Goal: Task Accomplishment & Management: Complete application form

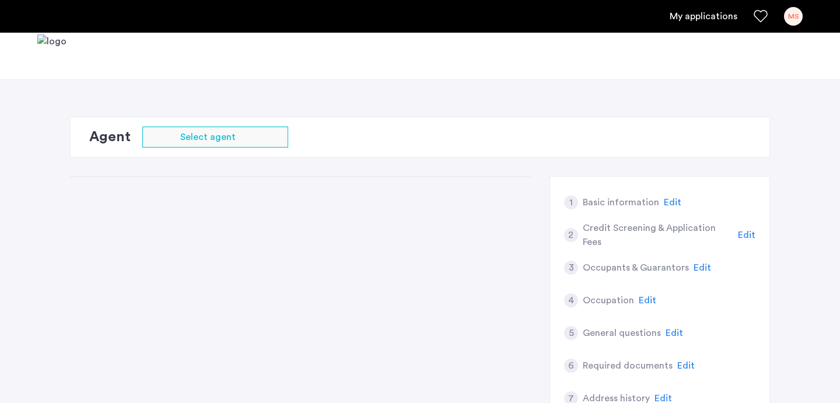
click at [377, 283] on div "1 Basic information Edit 2 Credit Screening & Application Fees Edit 3 Occupants…" at bounding box center [420, 326] width 700 height 300
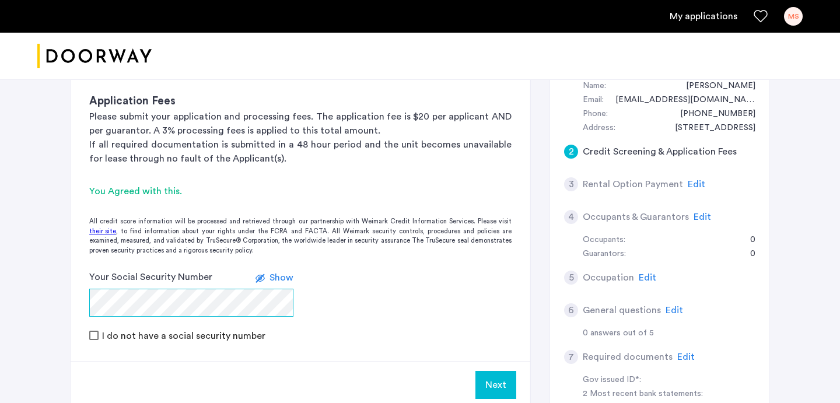
scroll to position [266, 0]
click at [275, 274] on span "Show" at bounding box center [282, 278] width 24 height 9
click at [266, 275] on use at bounding box center [264, 278] width 9 height 7
click at [263, 274] on icon at bounding box center [260, 278] width 9 height 9
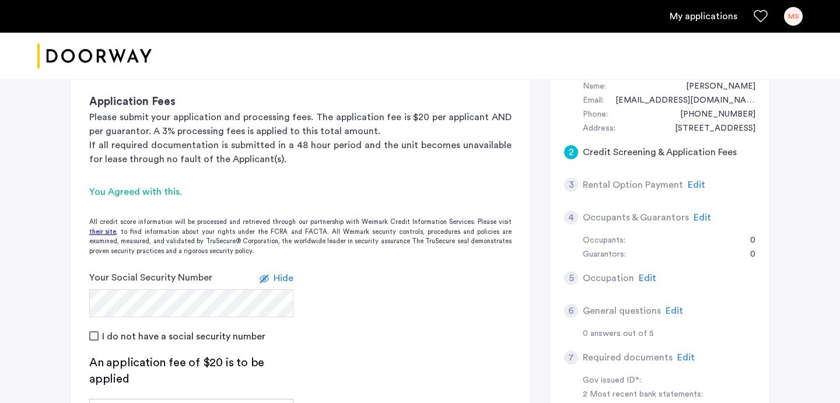
click at [376, 271] on form "Your Social Security Number Hide I do not have a social security number" at bounding box center [301, 307] width 460 height 72
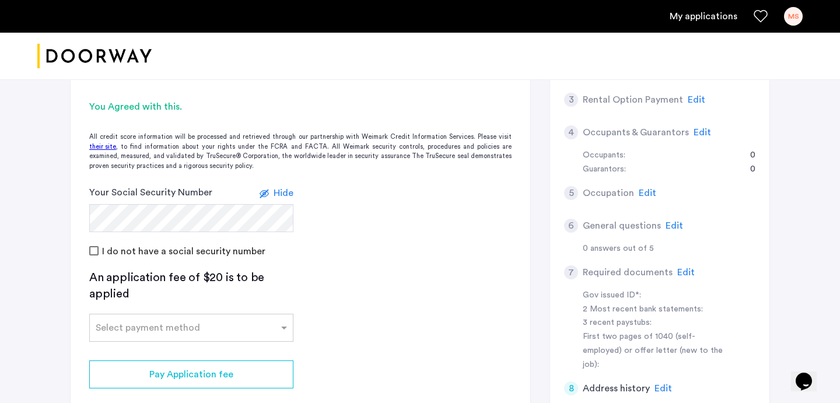
scroll to position [353, 0]
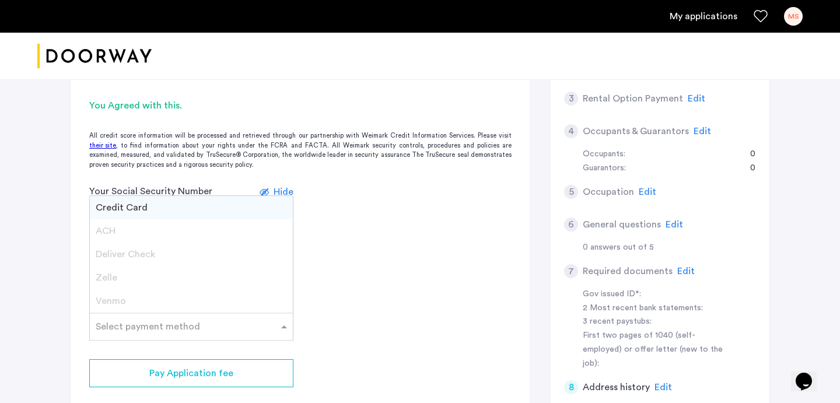
click at [174, 316] on div at bounding box center [191, 323] width 203 height 14
click at [183, 196] on div "Credit Card" at bounding box center [191, 207] width 203 height 23
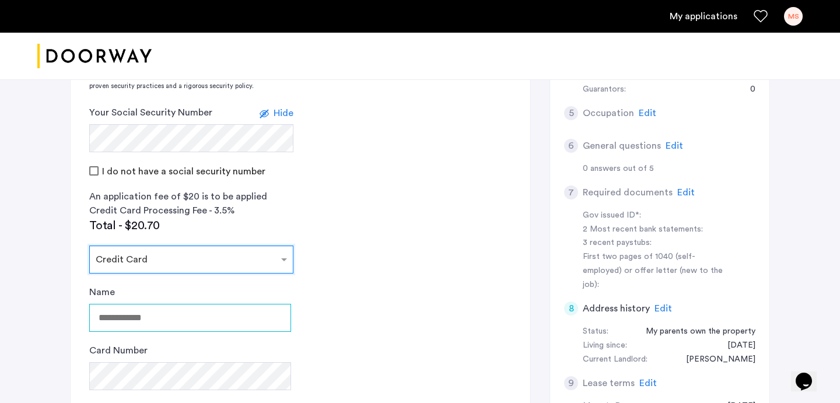
click at [227, 304] on input "Name" at bounding box center [190, 318] width 202 height 28
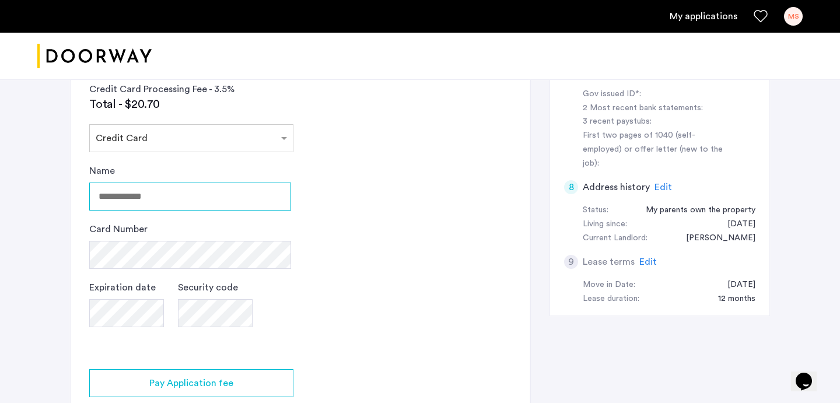
scroll to position [566, 0]
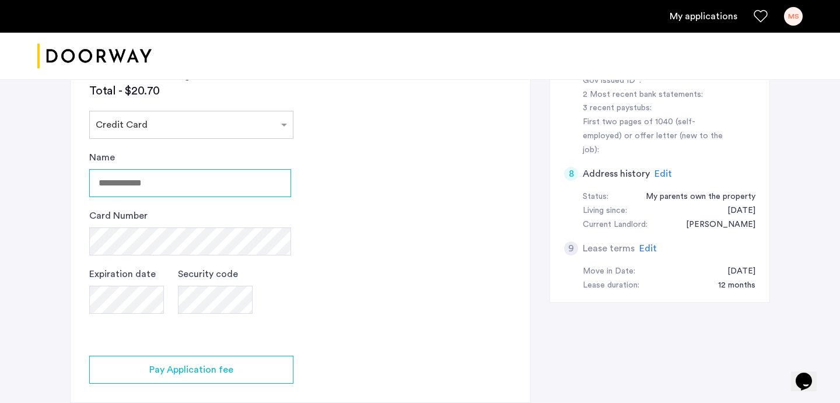
click at [182, 169] on input "Name" at bounding box center [190, 183] width 202 height 28
type input "**********"
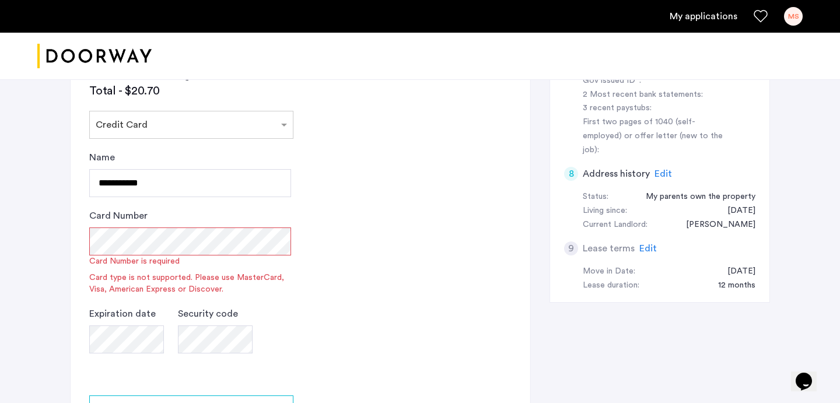
click at [382, 292] on app-credit-screening "2 Credit Screening & Application Fees Application Fees Please submit your appli…" at bounding box center [301, 114] width 460 height 752
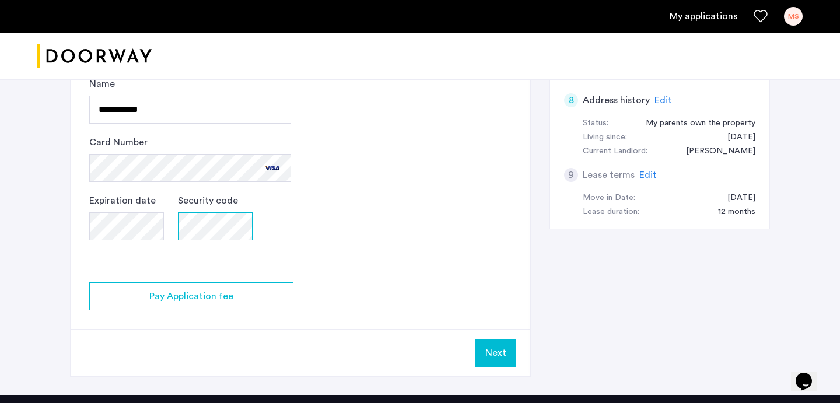
scroll to position [661, 0]
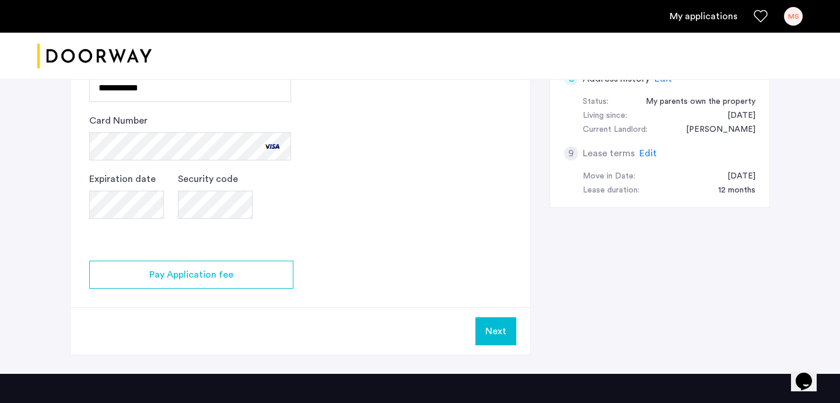
click at [487, 317] on button "Next" at bounding box center [496, 331] width 41 height 28
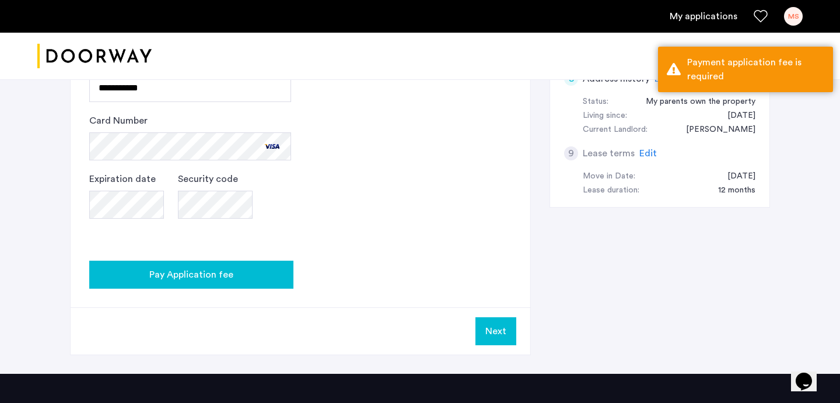
click at [197, 268] on span "Pay Application fee" at bounding box center [191, 275] width 84 height 14
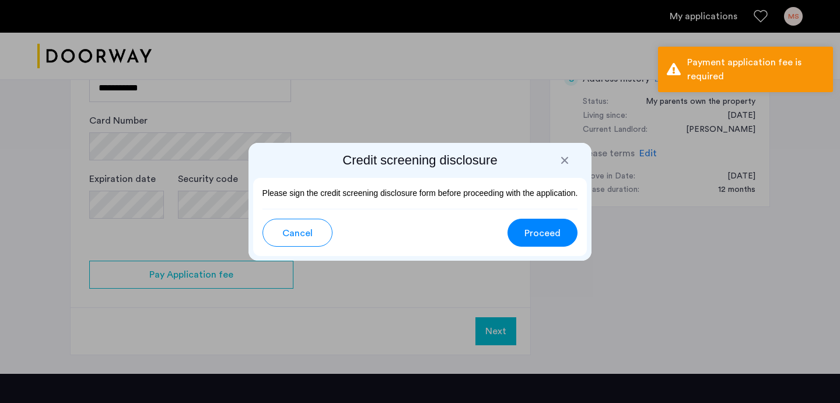
click at [527, 235] on span "Proceed" at bounding box center [543, 233] width 36 height 14
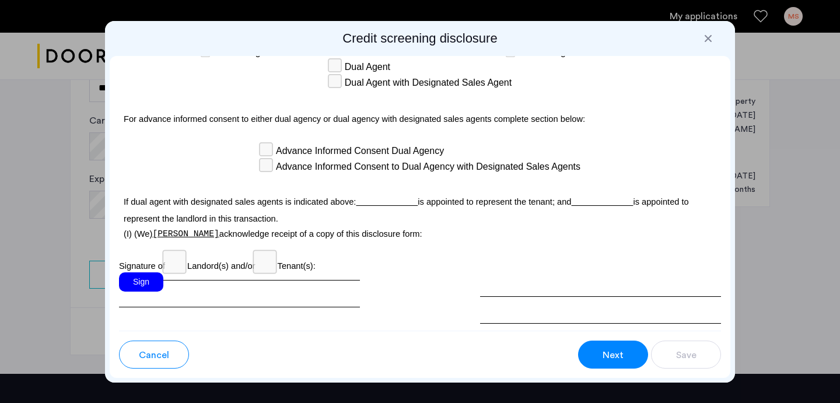
scroll to position [3434, 0]
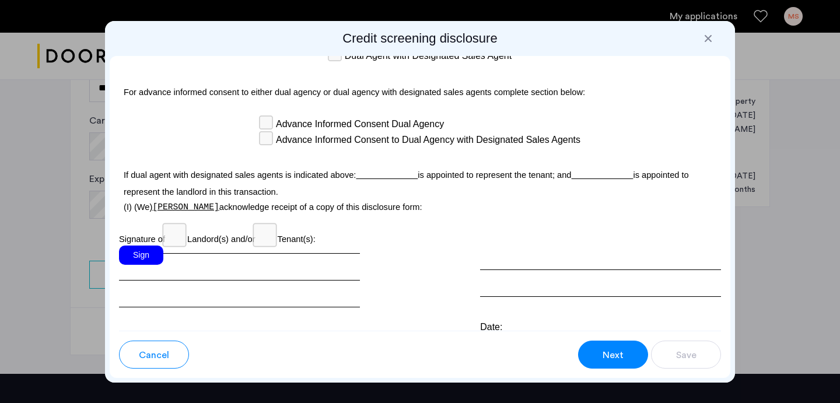
click at [137, 246] on div "Sign" at bounding box center [141, 255] width 44 height 19
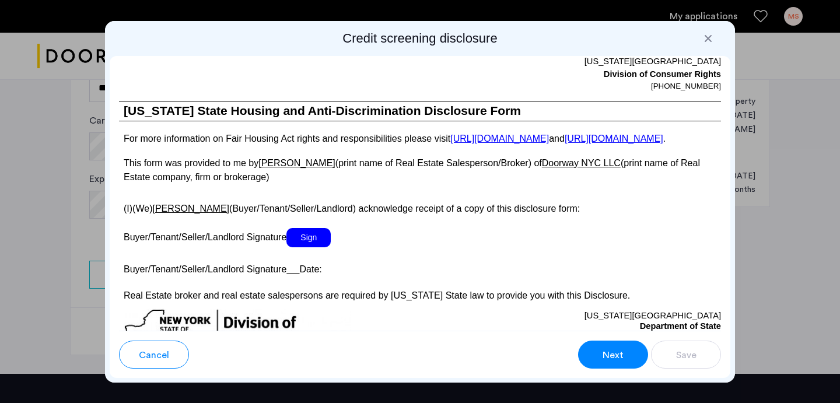
scroll to position [2257, 0]
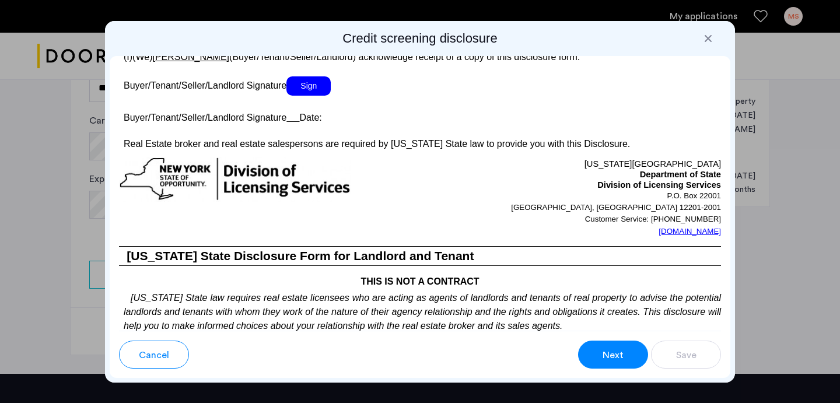
click at [324, 108] on p at bounding box center [420, 102] width 602 height 12
click at [319, 96] on span "Sign" at bounding box center [309, 85] width 44 height 19
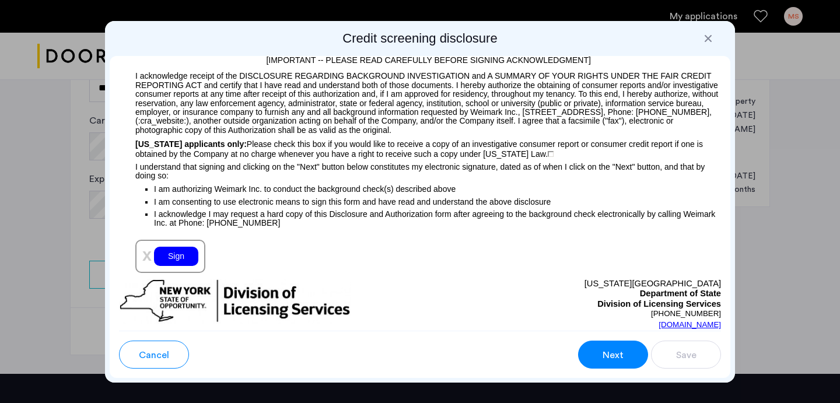
scroll to position [1344, 0]
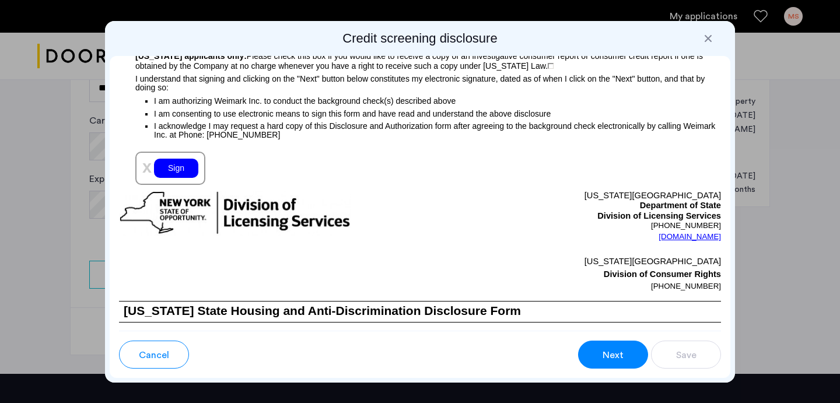
click at [177, 172] on div "Sign" at bounding box center [176, 168] width 44 height 19
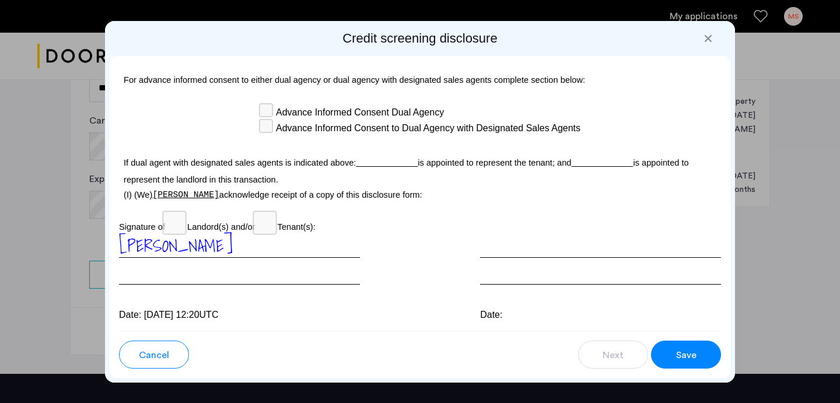
scroll to position [3495, 0]
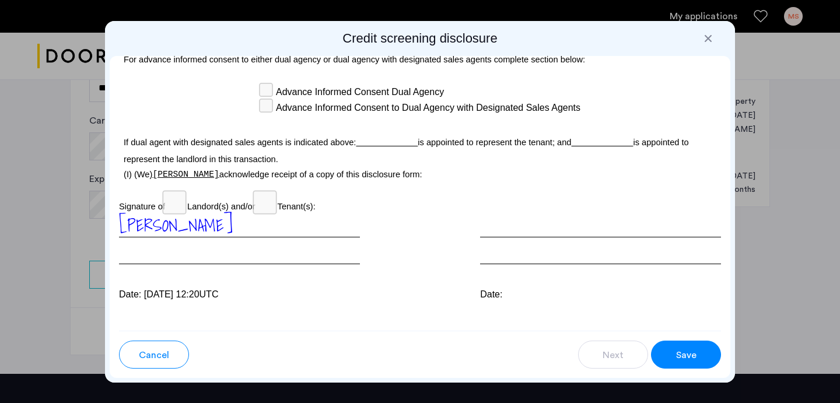
click at [685, 353] on span "Save" at bounding box center [686, 355] width 20 height 14
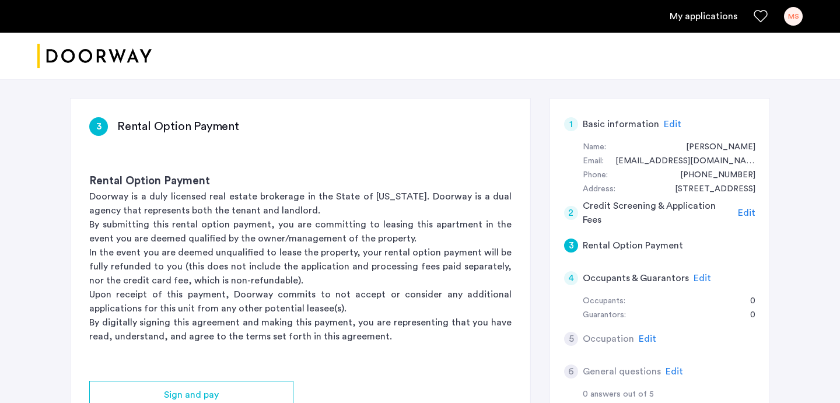
scroll to position [221, 0]
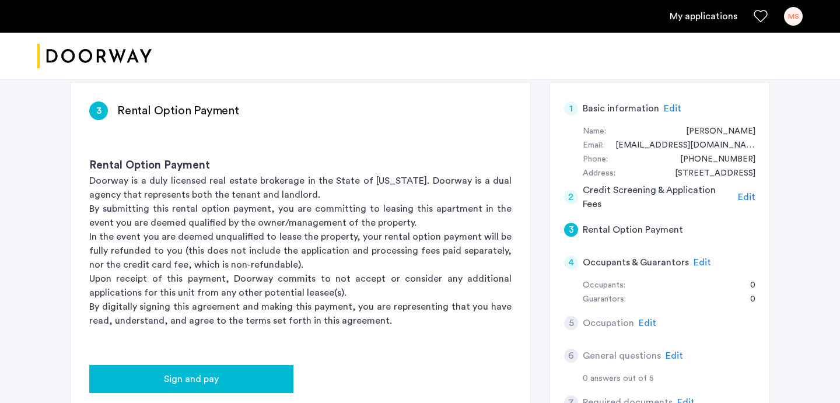
click at [247, 372] on div "Sign and pay" at bounding box center [192, 379] width 186 height 14
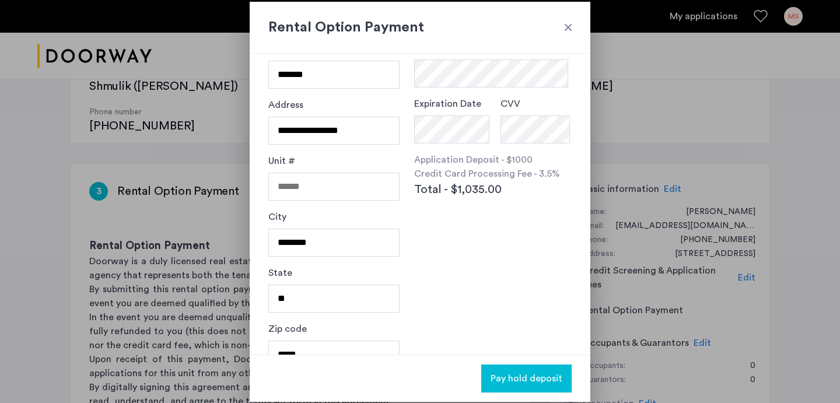
scroll to position [110, 0]
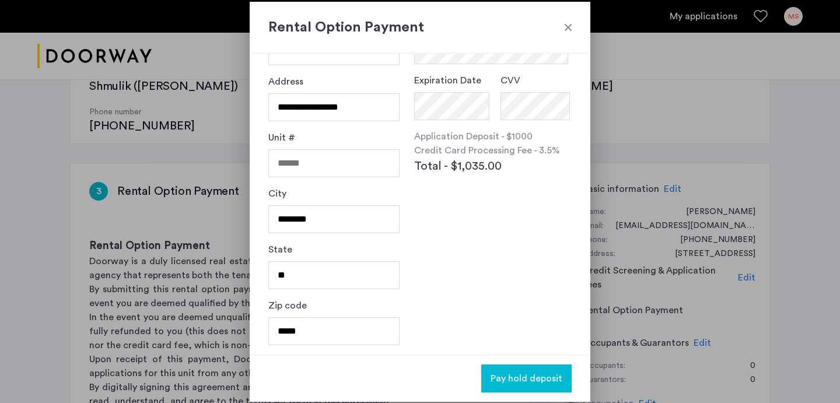
click at [516, 381] on span "Pay hold deposit" at bounding box center [527, 379] width 72 height 14
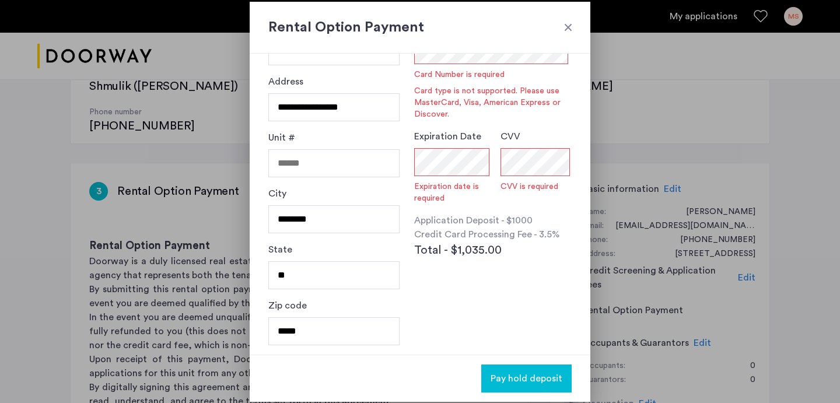
click at [561, 26] on h2 "Rental Option Payment" at bounding box center [419, 27] width 303 height 21
click at [567, 28] on div at bounding box center [569, 28] width 12 height 12
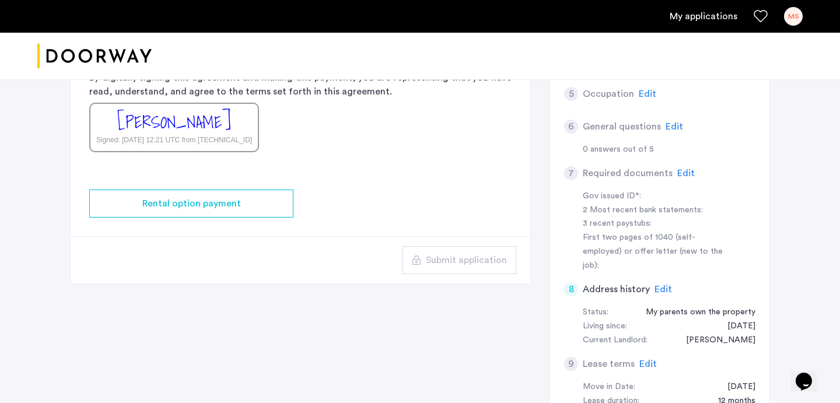
scroll to position [455, 0]
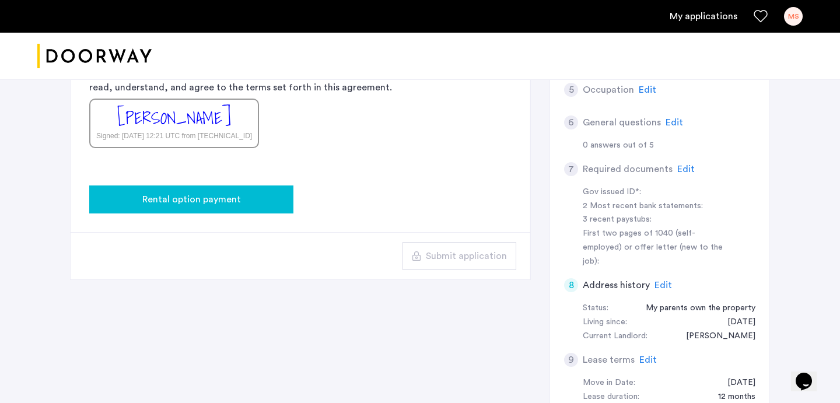
click at [244, 193] on div "Rental option payment" at bounding box center [192, 200] width 186 height 14
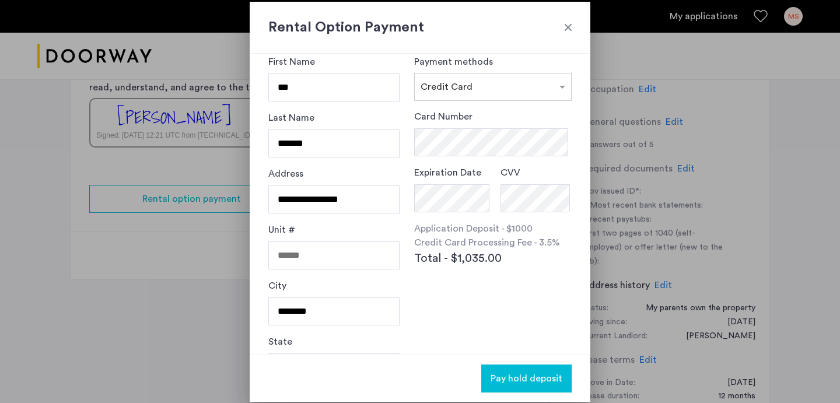
scroll to position [28, 0]
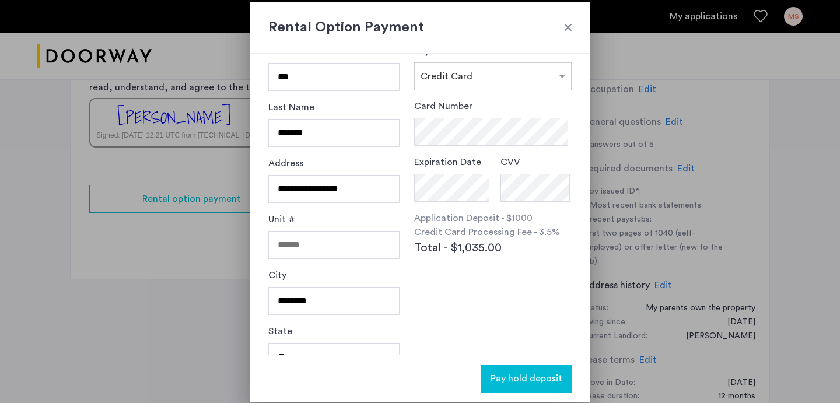
click at [570, 22] on div at bounding box center [569, 28] width 12 height 12
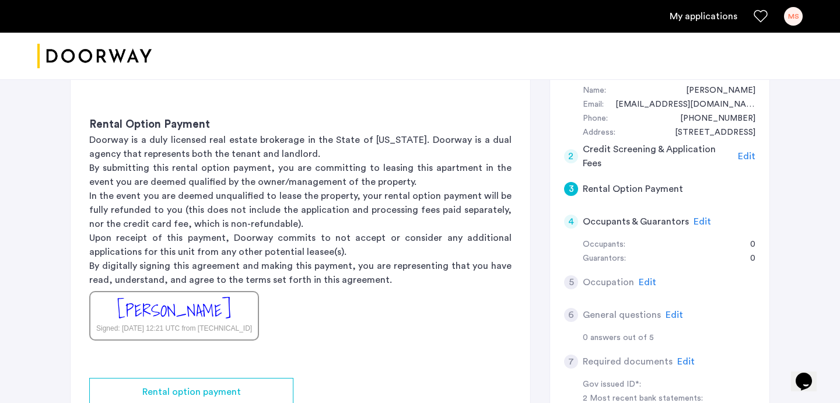
scroll to position [268, 0]
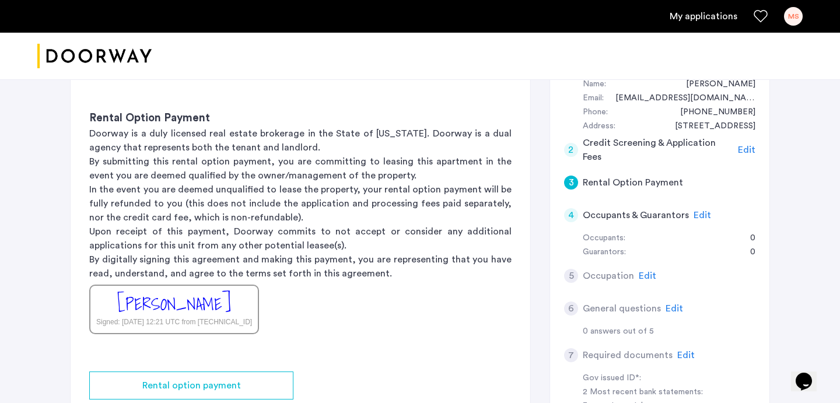
click at [697, 211] on span "Edit" at bounding box center [703, 215] width 18 height 9
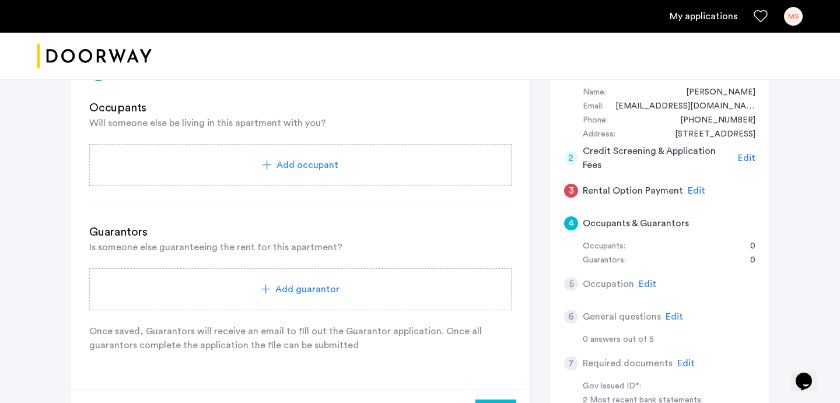
scroll to position [260, 0]
click at [688, 187] on span "Edit" at bounding box center [697, 191] width 18 height 9
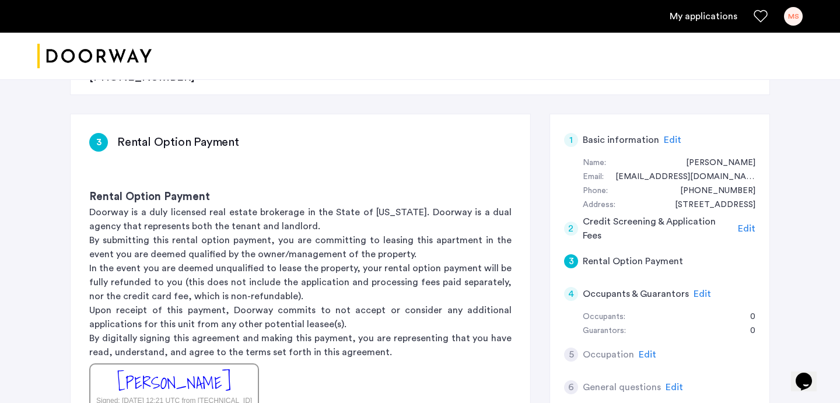
scroll to position [182, 0]
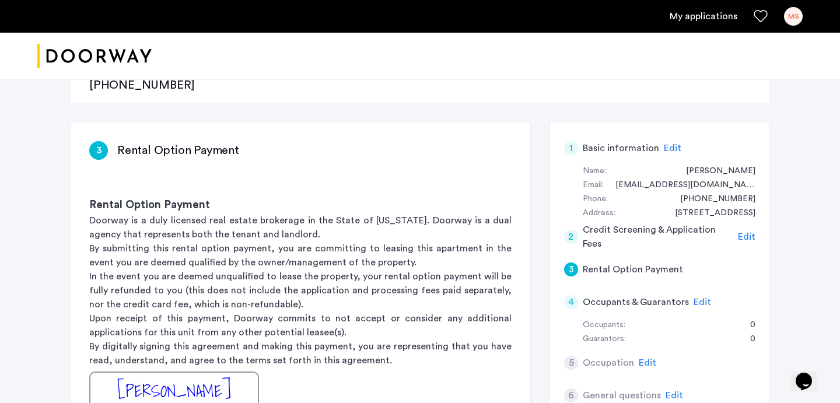
click at [250, 312] on p "Upon receipt of this payment, Doorway commits to not accept or consider any add…" at bounding box center [300, 326] width 423 height 28
click at [226, 379] on div "[PERSON_NAME]" at bounding box center [174, 391] width 114 height 25
click at [232, 372] on div "[PERSON_NAME] Signed: [DATE] 12:21 UTC from [TECHNICAL_ID]" at bounding box center [174, 397] width 170 height 50
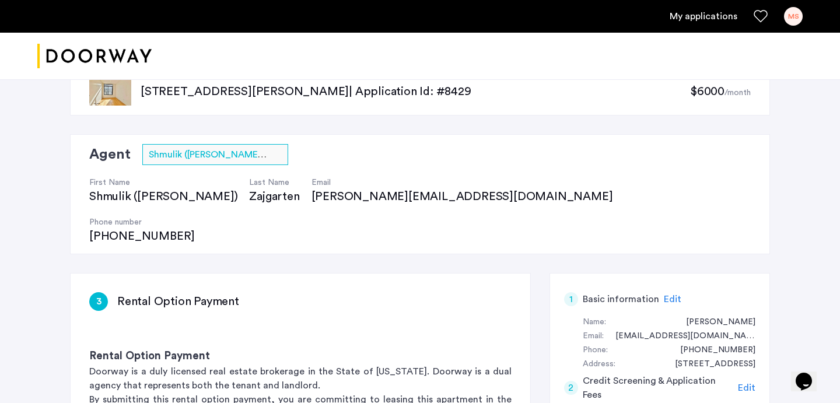
scroll to position [35, 0]
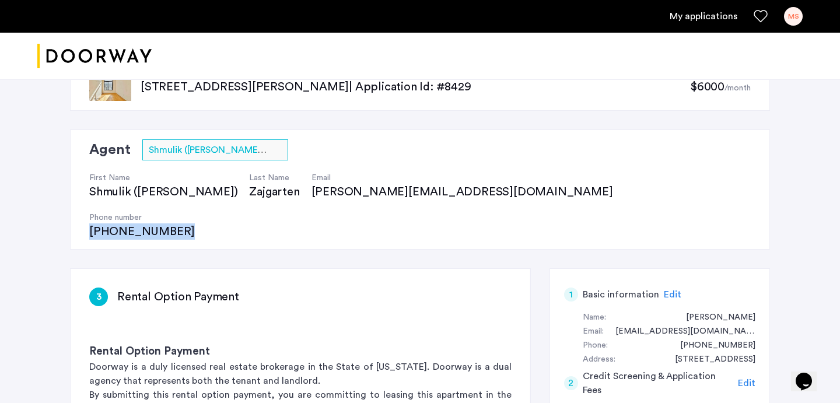
drag, startPoint x: 439, startPoint y: 196, endPoint x: 355, endPoint y: 197, distance: 84.6
click at [355, 197] on div "First Name Shmulik ([PERSON_NAME]) Last Name Zajgarten Email [PERSON_NAME][EMAI…" at bounding box center [420, 199] width 662 height 79
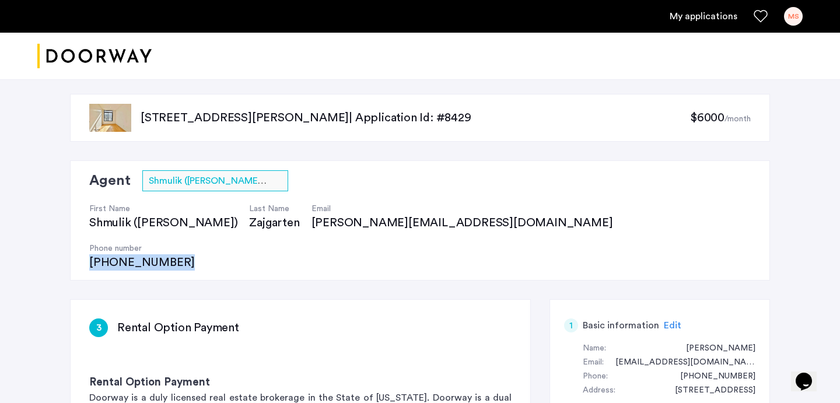
scroll to position [0, 0]
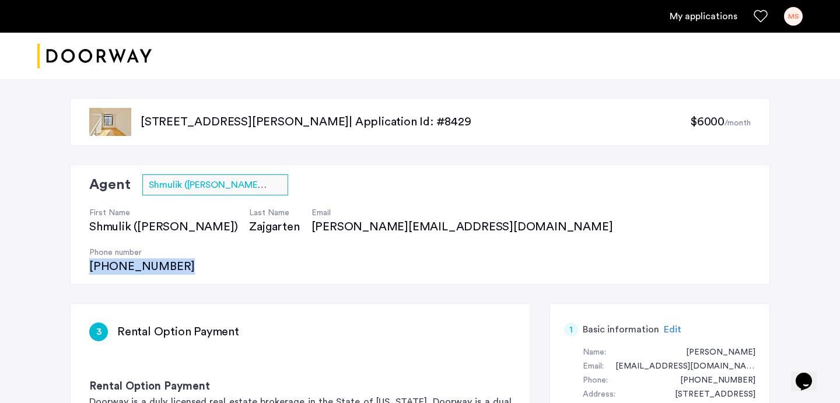
drag, startPoint x: 286, startPoint y: 124, endPoint x: 142, endPoint y: 127, distance: 143.6
click at [142, 127] on p "[STREET_ADDRESS][PERSON_NAME] | Application Id: #8429" at bounding box center [416, 122] width 550 height 16
click at [451, 187] on div "Agent Select agent × [PERSON_NAME] ([PERSON_NAME] First Name Shmulik ([PERSON_N…" at bounding box center [420, 225] width 700 height 120
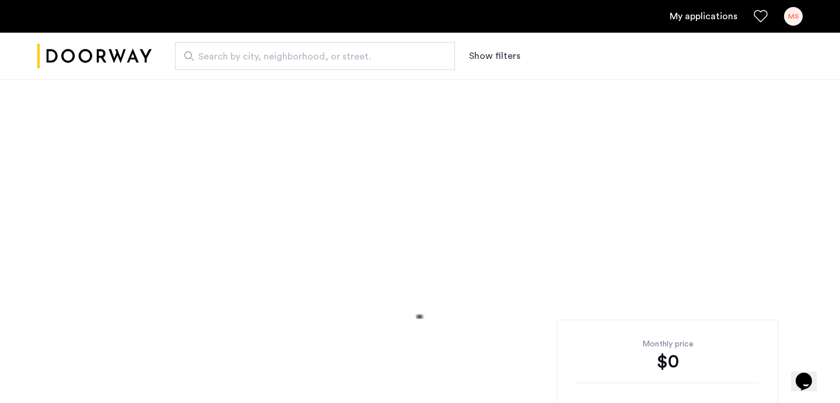
drag, startPoint x: 455, startPoint y: 228, endPoint x: 351, endPoint y: 231, distance: 103.3
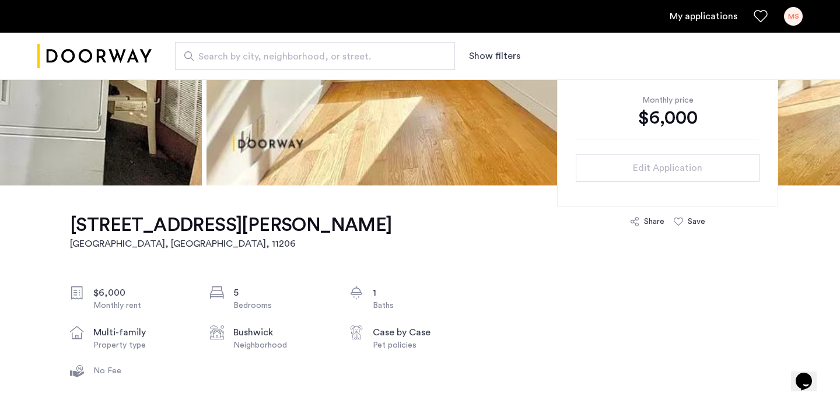
scroll to position [380, 0]
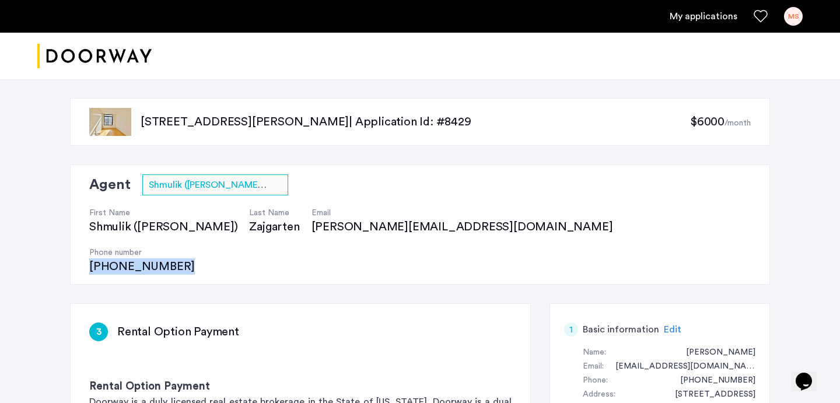
drag, startPoint x: 450, startPoint y: 233, endPoint x: 353, endPoint y: 232, distance: 97.5
click at [353, 232] on div "Agent Select agent × [PERSON_NAME] ([PERSON_NAME] First Name Shmulik ([PERSON_N…" at bounding box center [420, 225] width 700 height 120
copy div "[PHONE_NUMBER]"
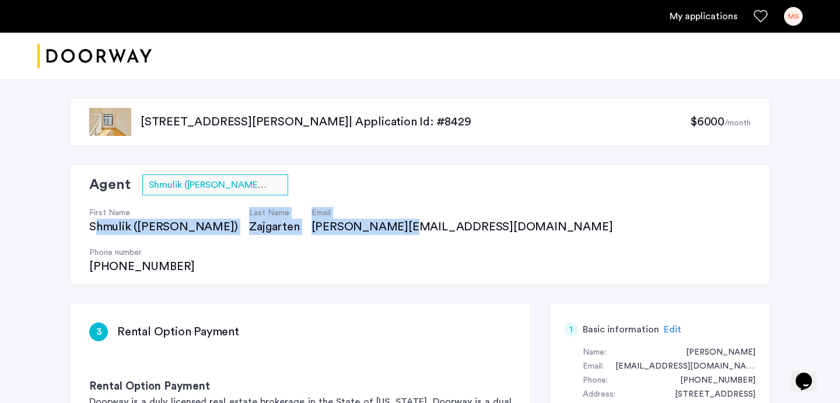
drag, startPoint x: 339, startPoint y: 232, endPoint x: 93, endPoint y: 228, distance: 246.3
click at [93, 228] on div "First Name Shmulik ([PERSON_NAME]) Last Name Zajgarten Email [PERSON_NAME][EMAI…" at bounding box center [420, 235] width 662 height 79
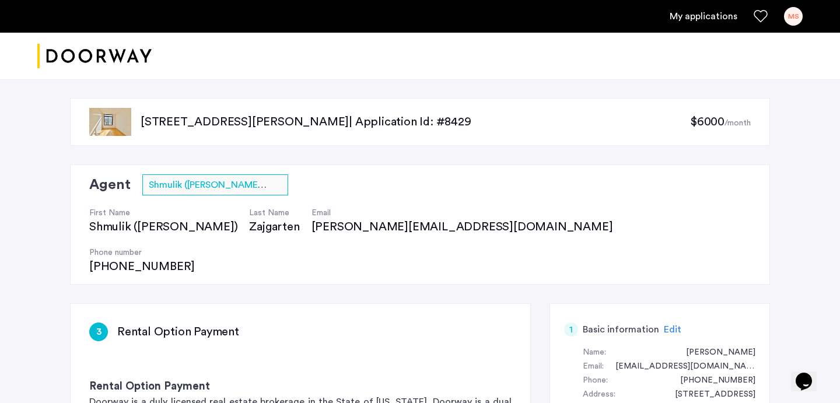
click at [230, 200] on div "First Name Shmulik ([PERSON_NAME]) Last Name Zajgarten Email [PERSON_NAME][EMAI…" at bounding box center [420, 235] width 662 height 79
drag, startPoint x: 287, startPoint y: 124, endPoint x: 135, endPoint y: 126, distance: 151.2
click at [135, 126] on div "[STREET_ADDRESS][PERSON_NAME] | Application Id: #8429 $6000 /month" at bounding box center [420, 122] width 700 height 48
copy p "[STREET_ADDRESS][PERSON_NAME]"
drag, startPoint x: 282, startPoint y: 123, endPoint x: 141, endPoint y: 125, distance: 140.7
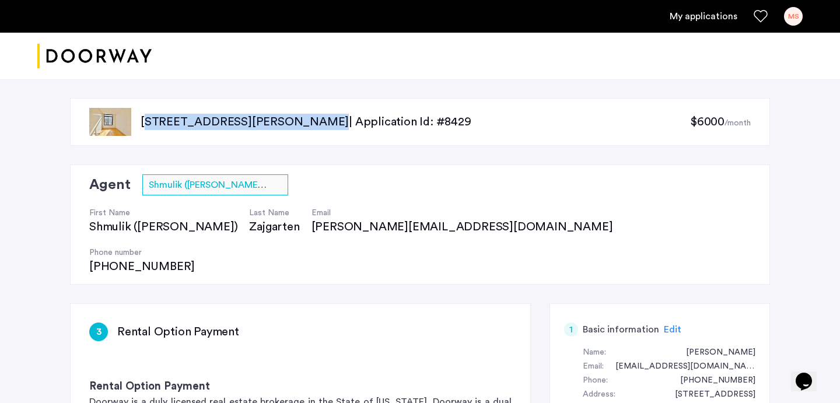
click at [141, 125] on p "[STREET_ADDRESS][PERSON_NAME] | Application Id: #8429" at bounding box center [416, 122] width 550 height 16
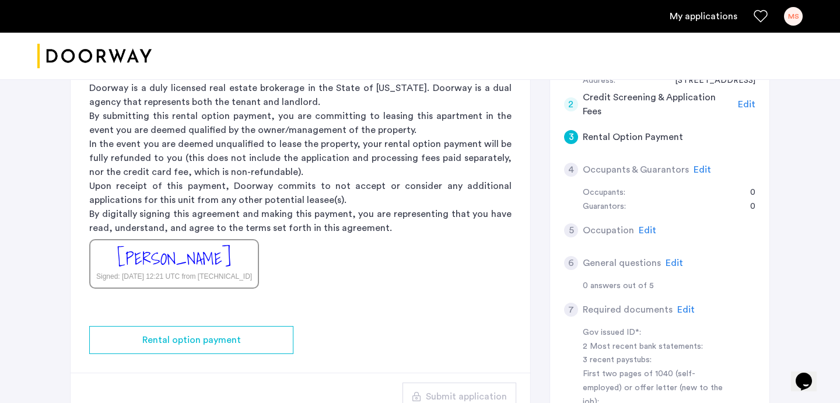
scroll to position [315, 0]
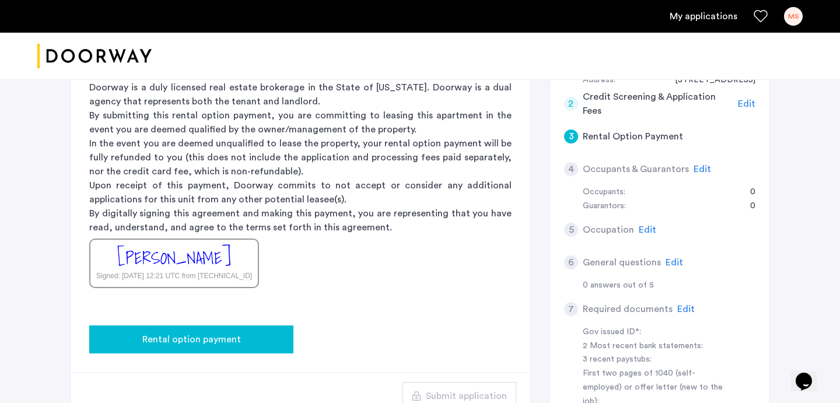
click at [268, 326] on button "Rental option payment" at bounding box center [191, 340] width 204 height 28
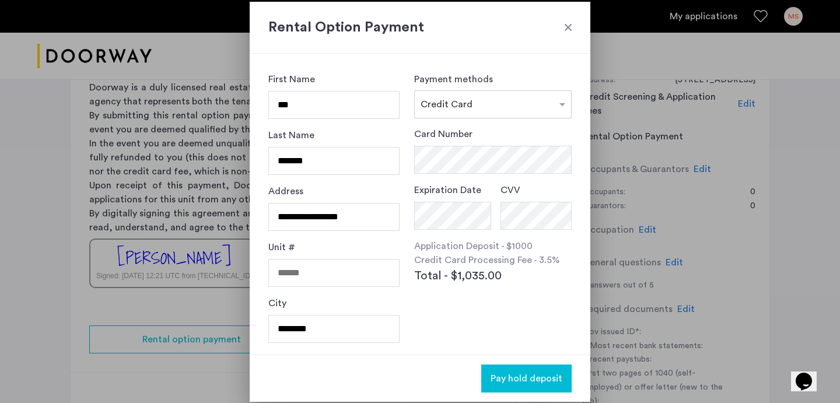
scroll to position [0, 0]
click at [268, 305] on div "**********" at bounding box center [420, 204] width 341 height 301
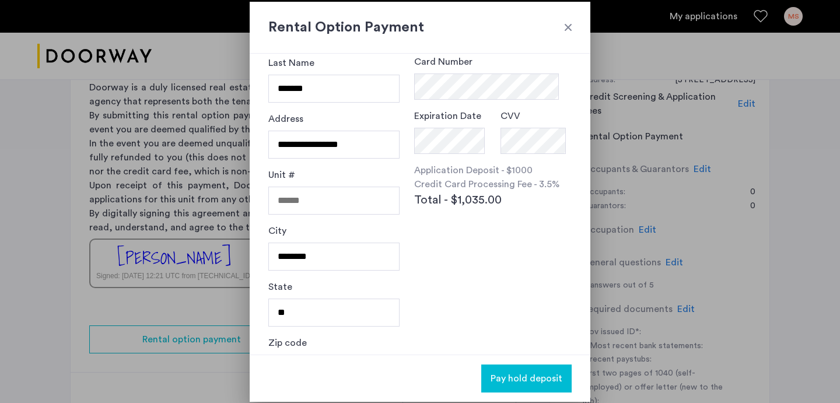
scroll to position [110, 0]
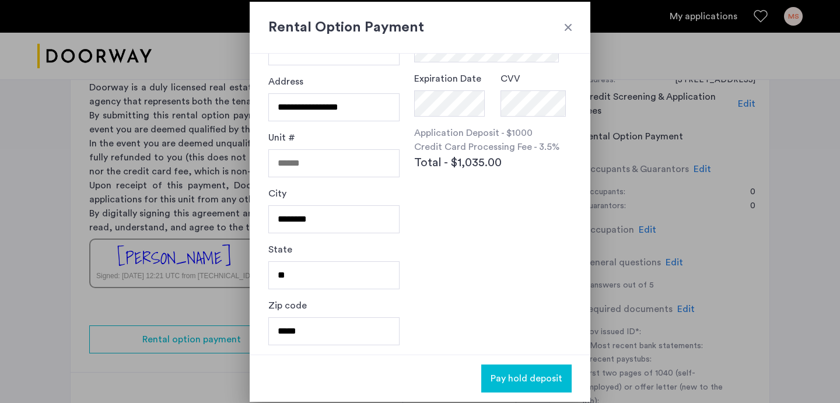
click at [573, 26] on div at bounding box center [569, 28] width 12 height 12
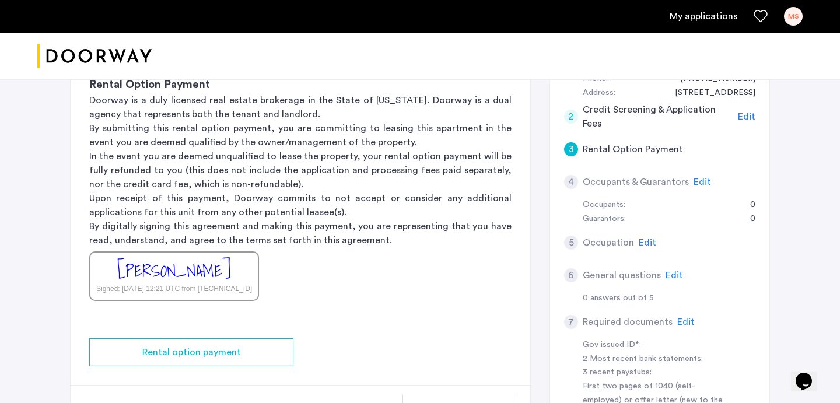
scroll to position [292, 0]
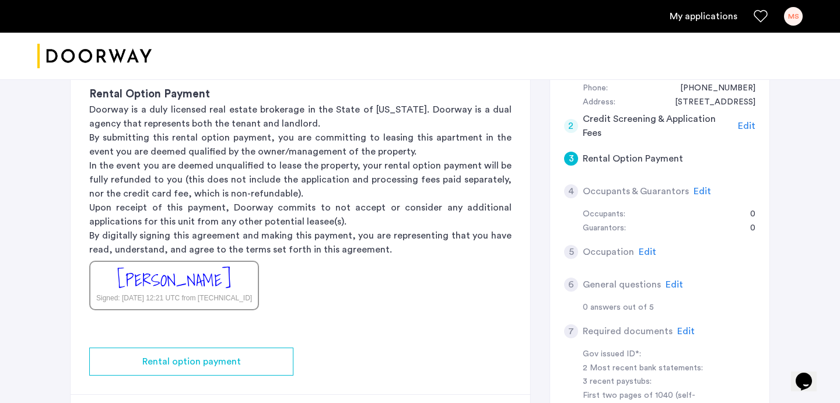
click at [631, 184] on h5 "Occupants & Guarantors" at bounding box center [636, 191] width 106 height 14
click at [699, 187] on span "Edit" at bounding box center [703, 191] width 18 height 9
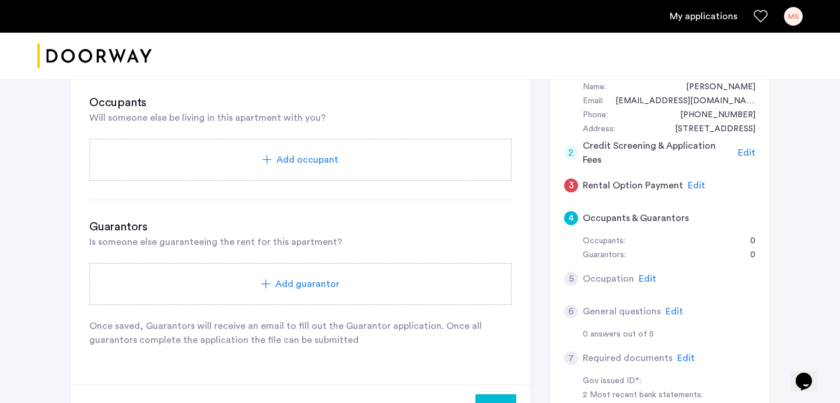
scroll to position [261, 0]
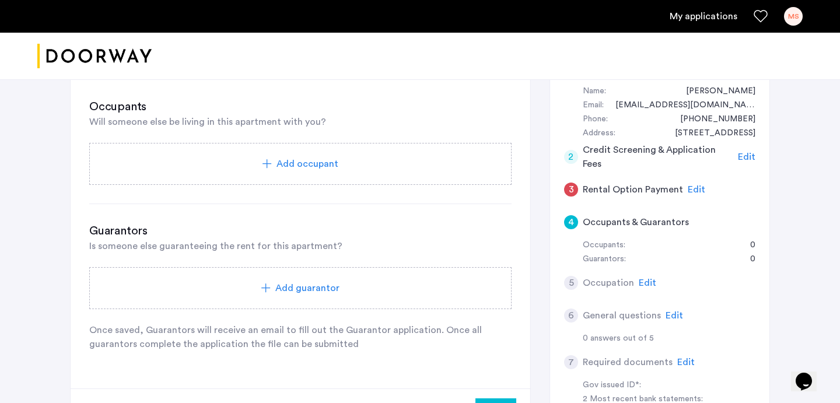
click at [570, 183] on div "3" at bounding box center [571, 190] width 14 height 14
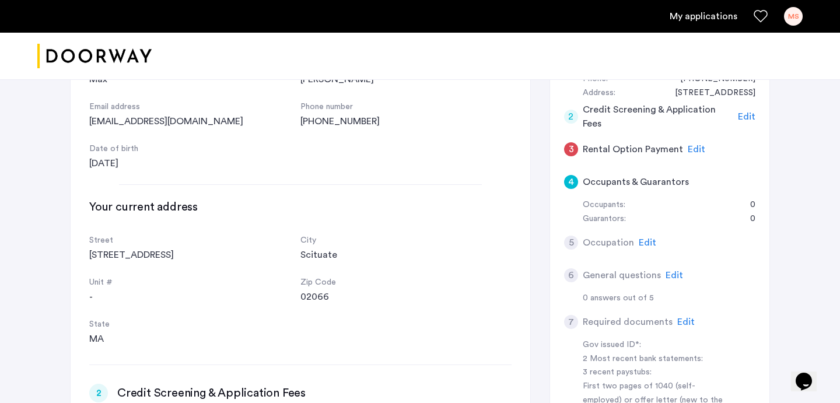
scroll to position [260, 0]
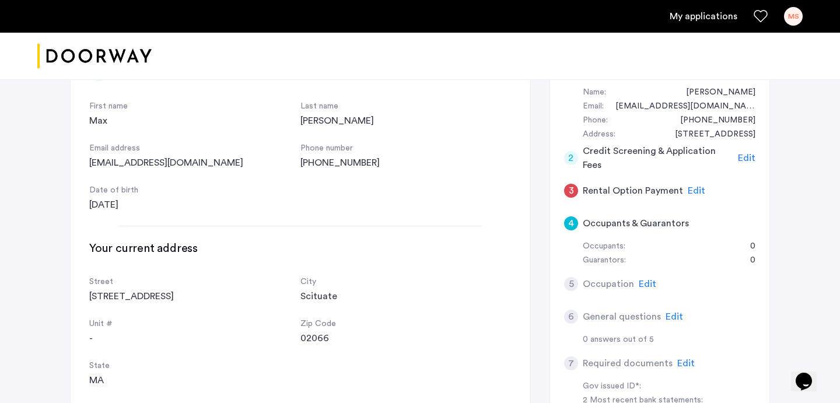
click at [648, 217] on h5 "Occupants & Guarantors" at bounding box center [636, 224] width 106 height 14
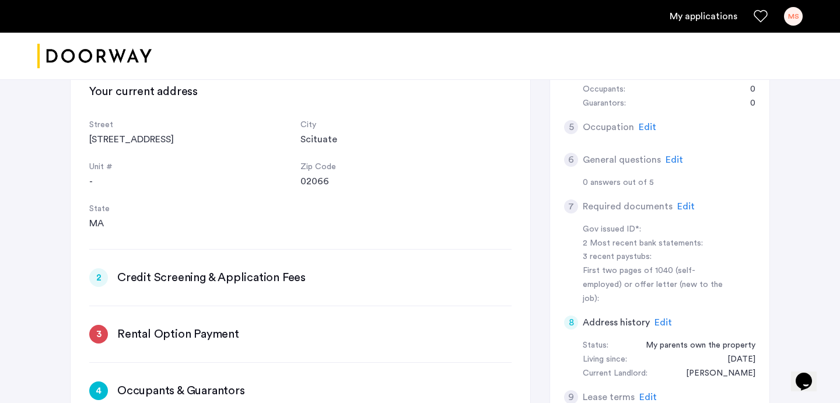
scroll to position [585, 0]
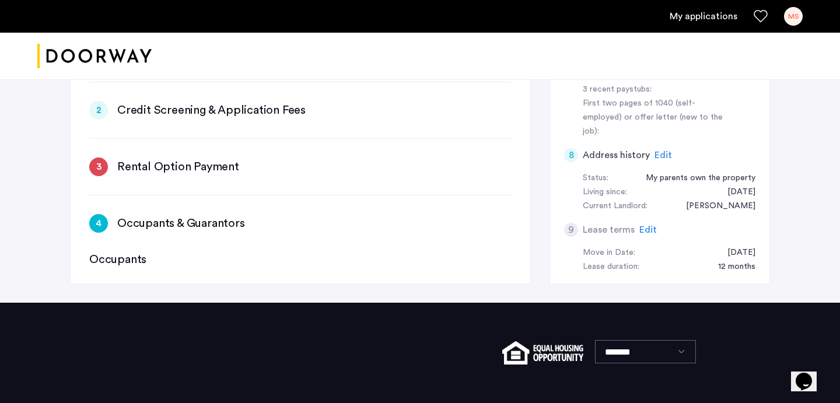
click at [589, 223] on h5 "Lease terms" at bounding box center [609, 230] width 52 height 14
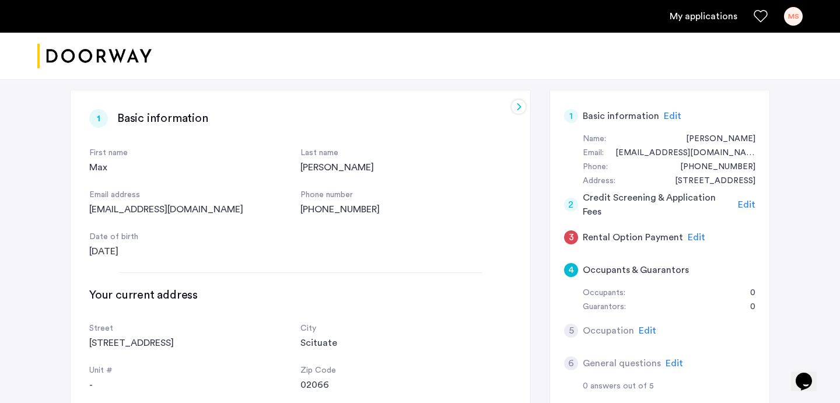
scroll to position [320, 0]
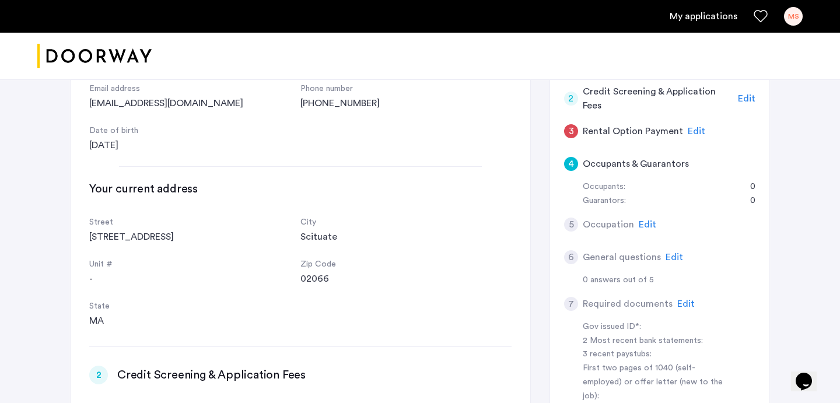
click at [649, 220] on span "Edit" at bounding box center [648, 224] width 18 height 9
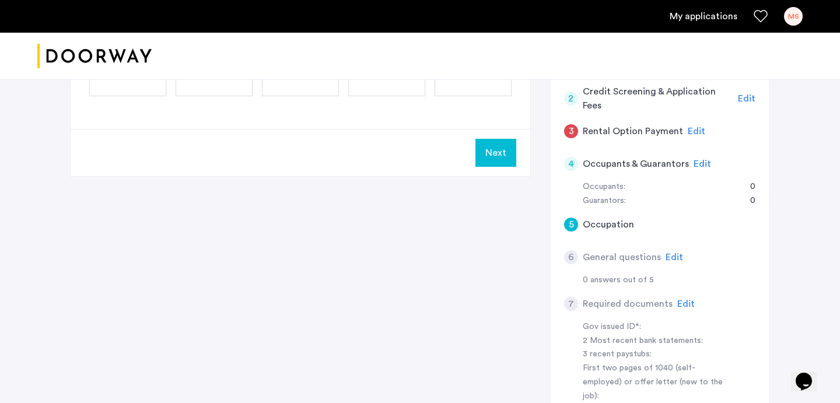
scroll to position [148, 0]
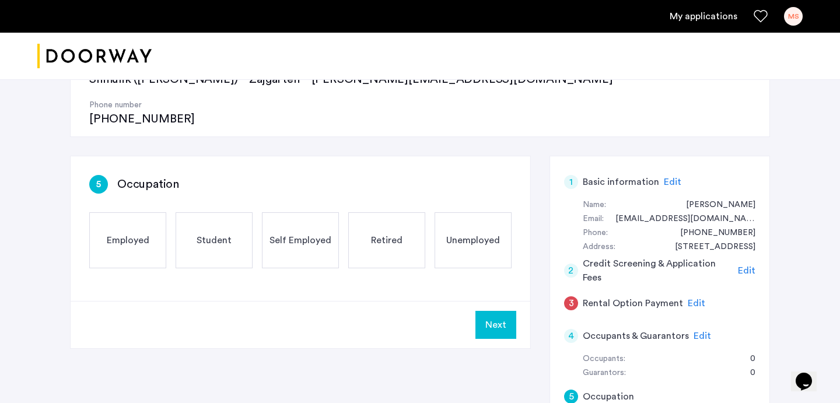
click at [127, 212] on div "Employed" at bounding box center [127, 240] width 77 height 56
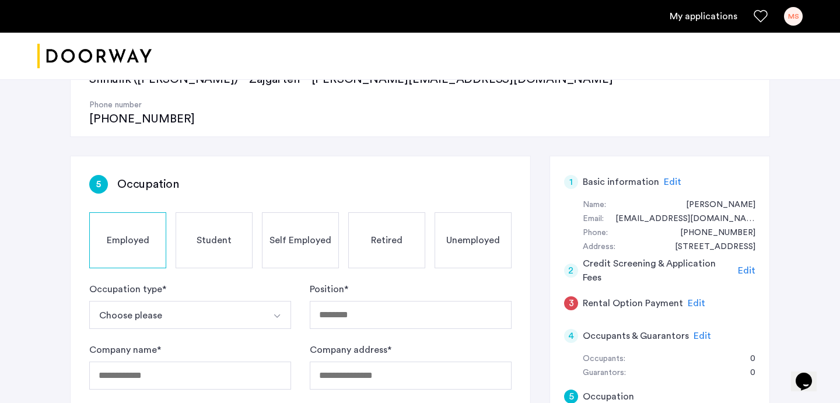
scroll to position [150, 0]
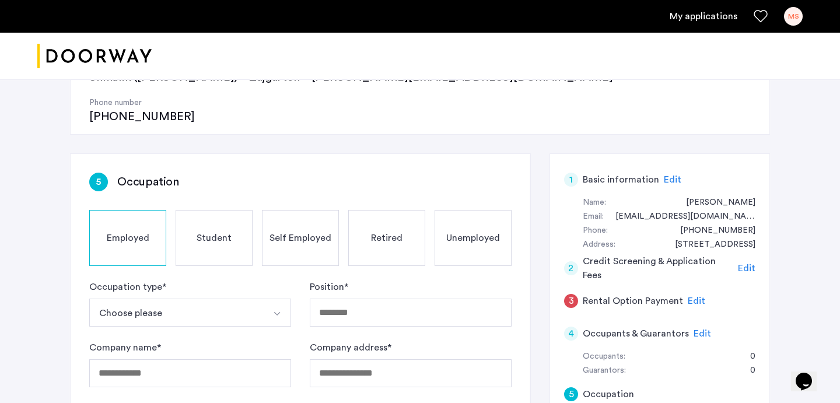
click at [183, 299] on button "Choose please" at bounding box center [176, 313] width 174 height 28
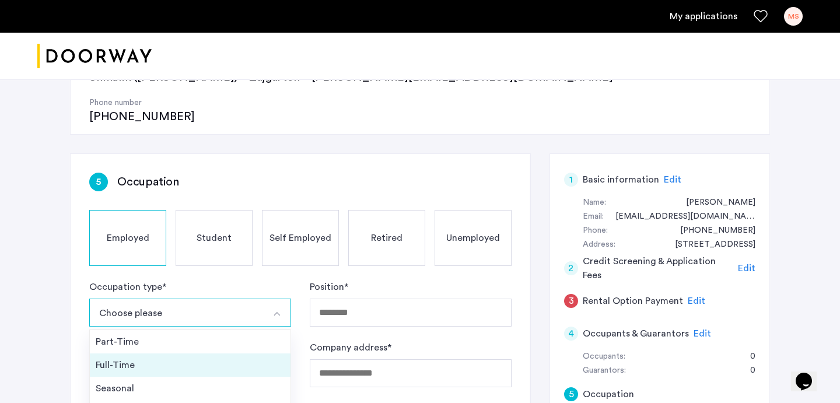
click at [197, 358] on div "Full-Time" at bounding box center [190, 365] width 189 height 14
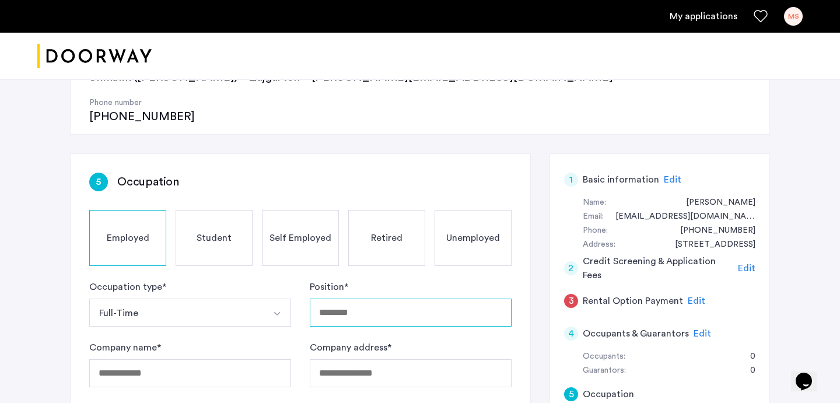
click at [366, 299] on input "Position *" at bounding box center [411, 313] width 202 height 28
type input "**********"
click at [195, 360] on input "Company name *" at bounding box center [190, 374] width 202 height 28
type input "*"
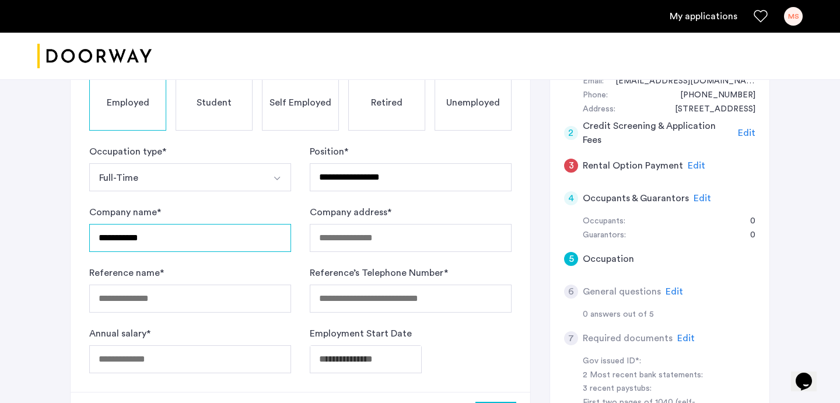
scroll to position [282, 0]
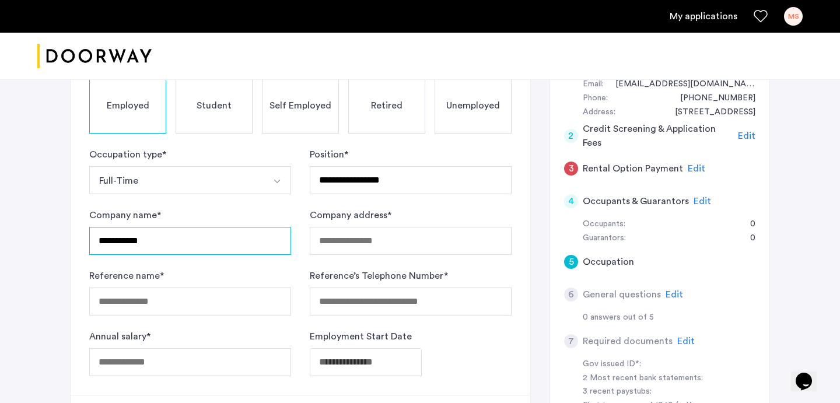
type input "**********"
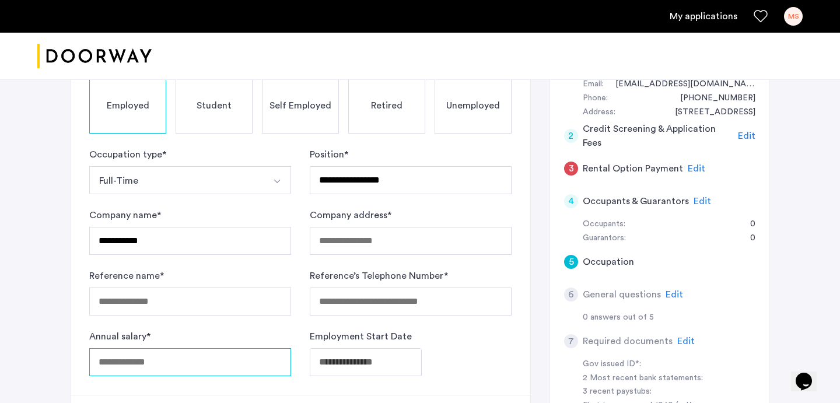
click at [223, 348] on input "Annual salary *" at bounding box center [190, 362] width 202 height 28
type input "*"
click at [573, 162] on div "3" at bounding box center [571, 169] width 14 height 14
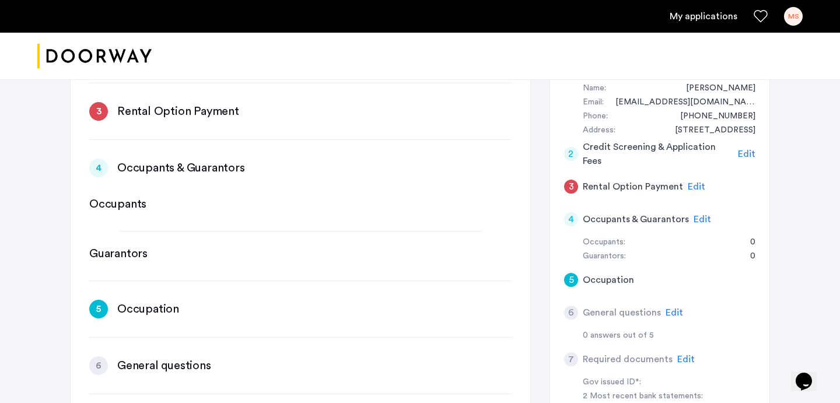
scroll to position [0, 0]
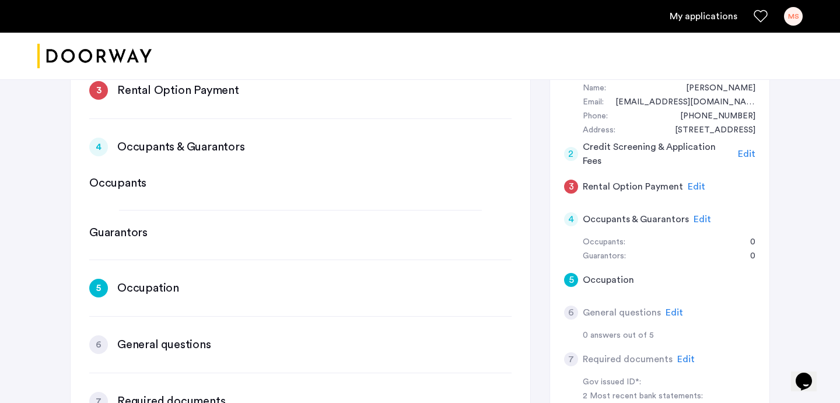
click at [688, 182] on span "Edit" at bounding box center [697, 186] width 18 height 9
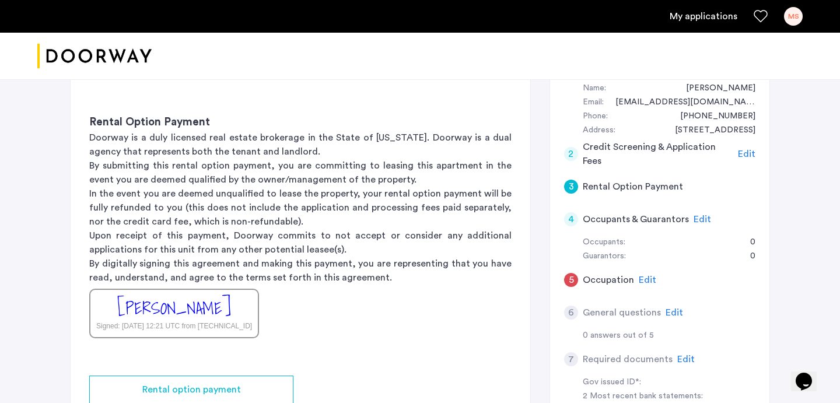
click at [239, 289] on div "[PERSON_NAME] Signed: [DATE] 12:21 UTC from [TECHNICAL_ID]" at bounding box center [174, 314] width 170 height 50
click at [205, 296] on div "[PERSON_NAME]" at bounding box center [174, 308] width 114 height 25
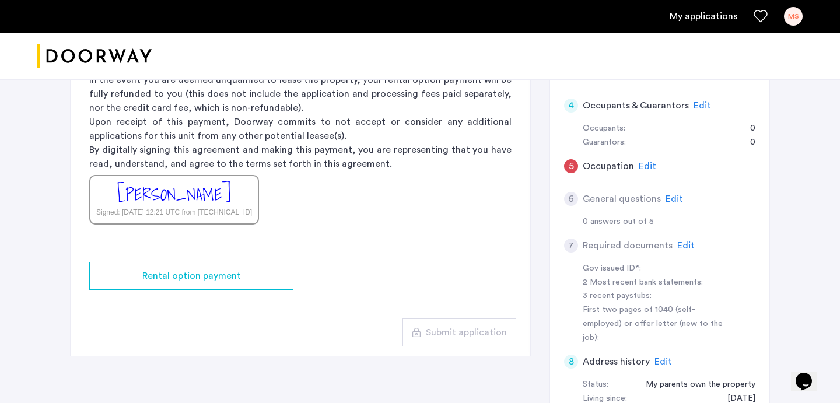
scroll to position [333, 0]
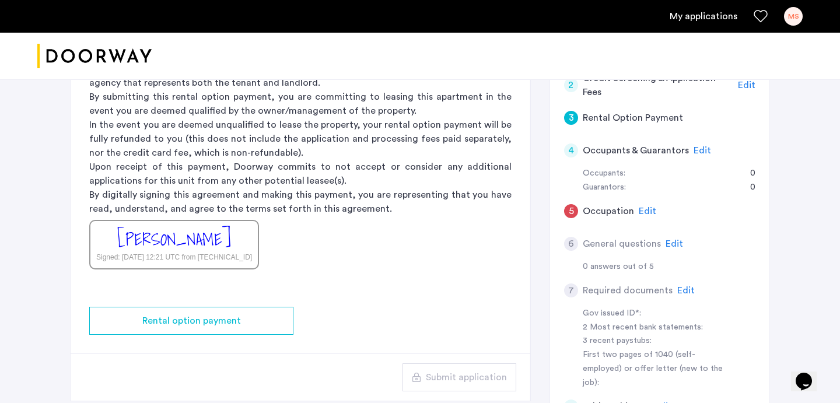
click at [667, 239] on span "Edit" at bounding box center [675, 243] width 18 height 9
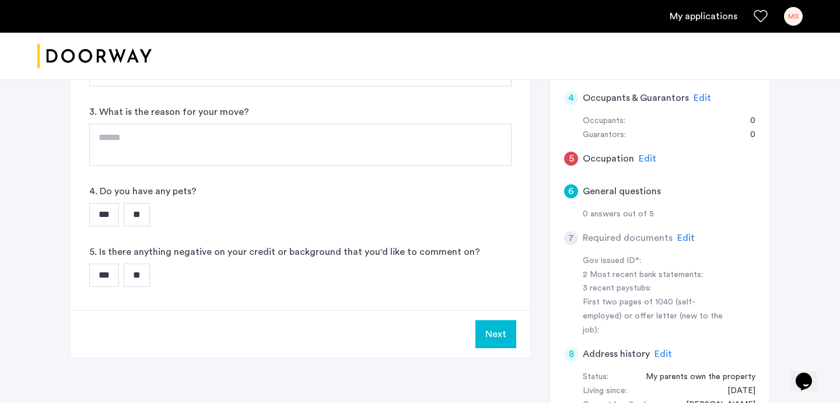
scroll to position [319, 0]
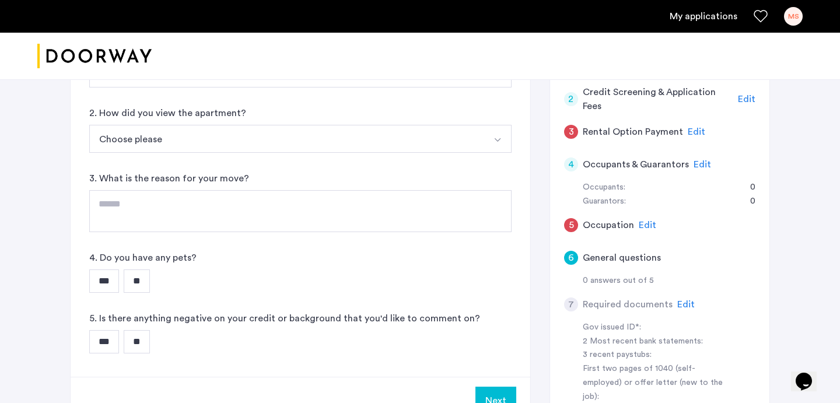
click at [649, 221] on span "Edit" at bounding box center [648, 225] width 18 height 9
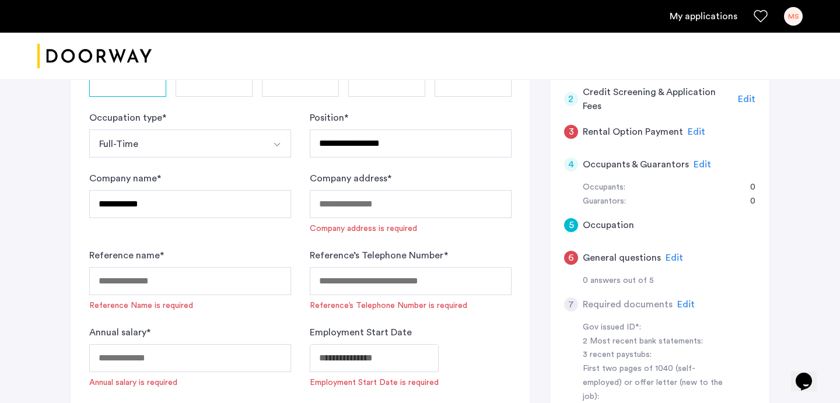
click at [459, 172] on div "Company address * Company address is required" at bounding box center [411, 203] width 202 height 63
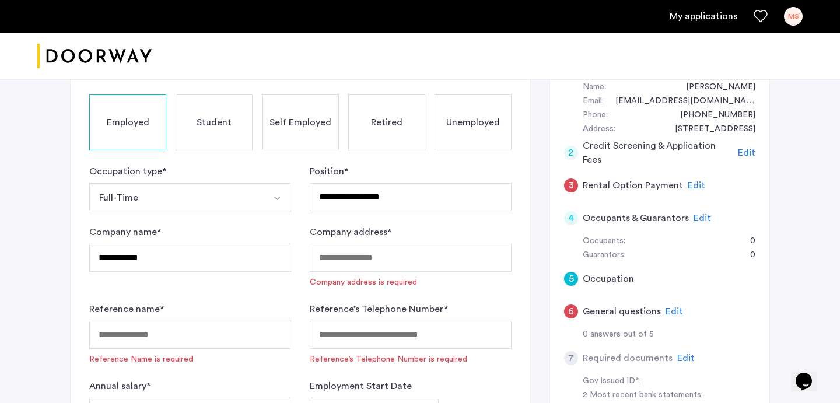
scroll to position [237, 0]
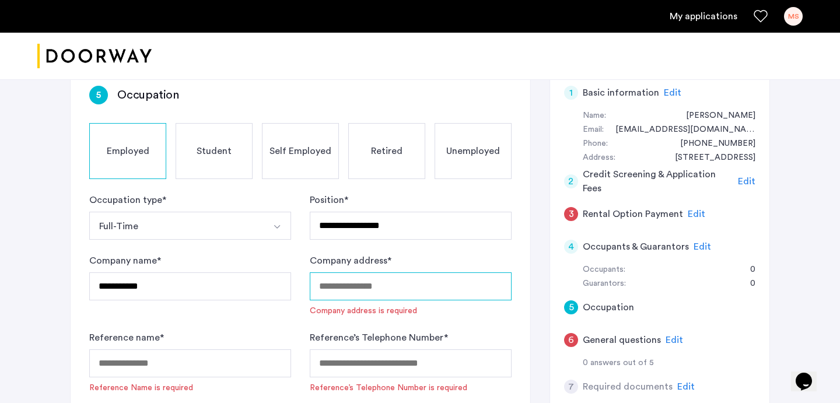
click at [423, 273] on input "Company address *" at bounding box center [411, 287] width 202 height 28
click at [265, 254] on div "**********" at bounding box center [190, 285] width 202 height 63
click at [340, 273] on input "Company address *" at bounding box center [411, 287] width 202 height 28
paste input "**********"
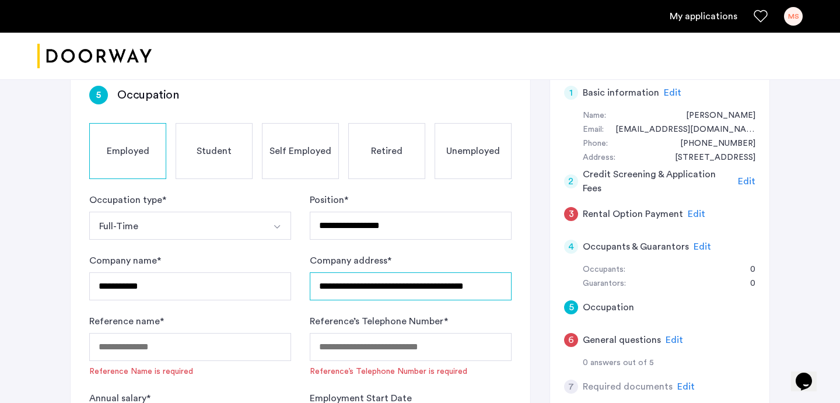
scroll to position [0, 1]
type input "**********"
click at [229, 333] on input "Reference name *" at bounding box center [190, 347] width 202 height 28
click at [364, 333] on input "Reference’s Telephone Number *" at bounding box center [411, 347] width 202 height 28
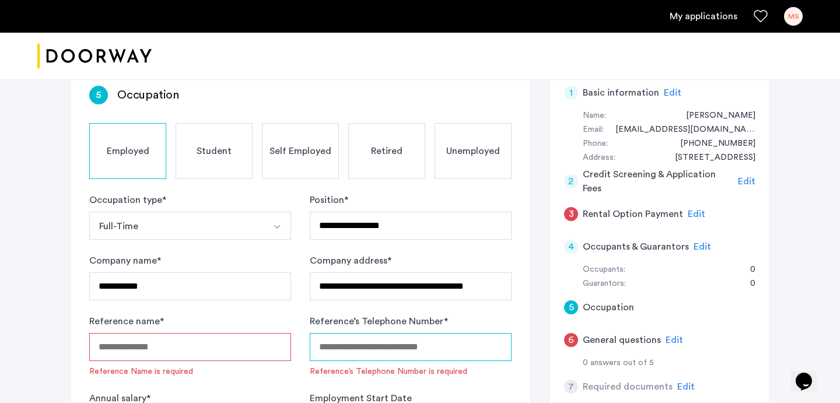
paste input "**********"
type input "**********"
click at [240, 333] on input "Reference name *" at bounding box center [190, 347] width 202 height 28
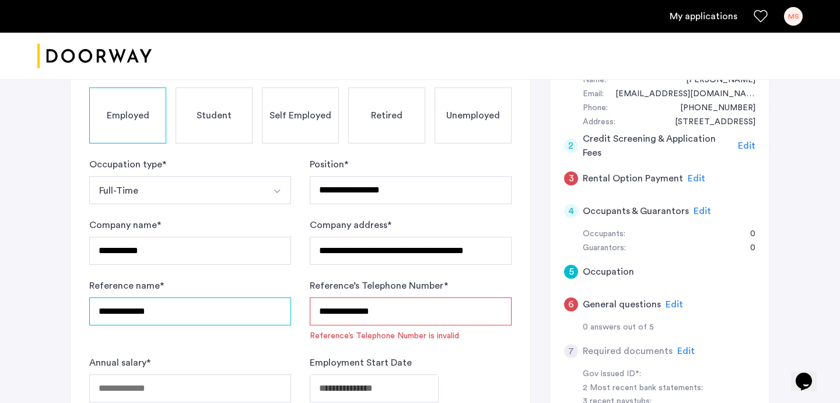
scroll to position [281, 0]
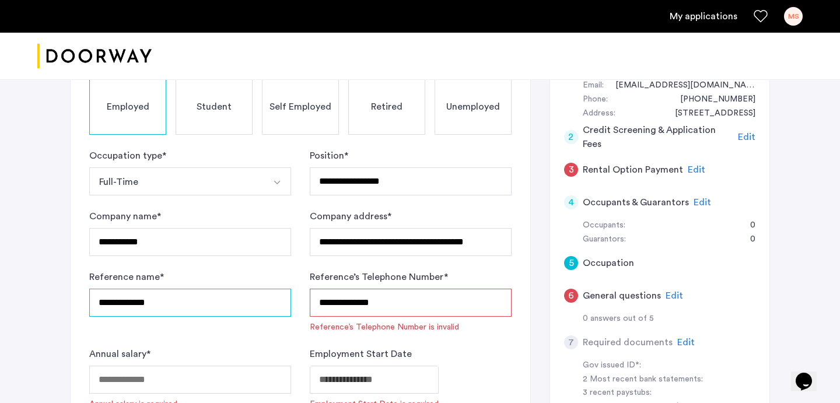
type input "**********"
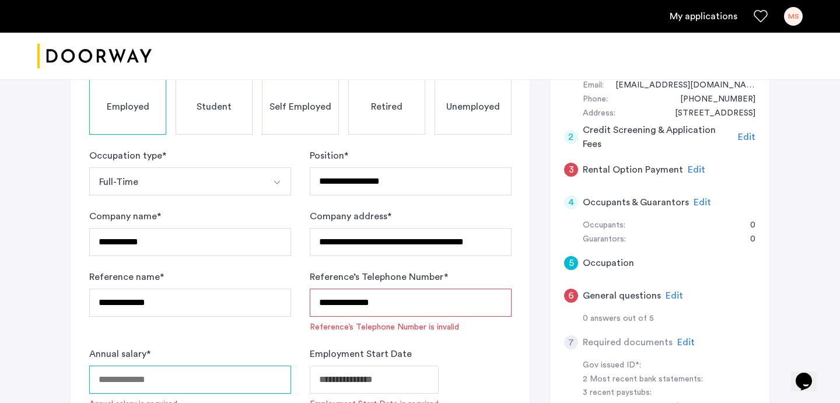
click at [248, 366] on input "Annual salary *" at bounding box center [190, 380] width 202 height 28
type input "*****"
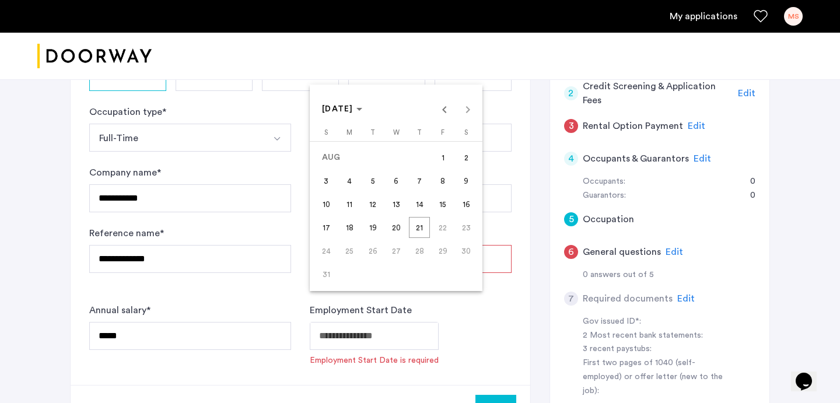
scroll to position [331, 0]
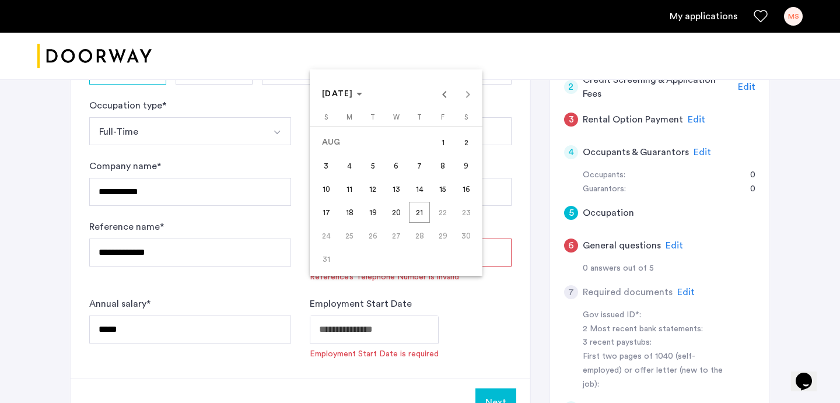
click at [414, 288] on div at bounding box center [420, 201] width 840 height 403
click at [418, 289] on div at bounding box center [420, 201] width 840 height 403
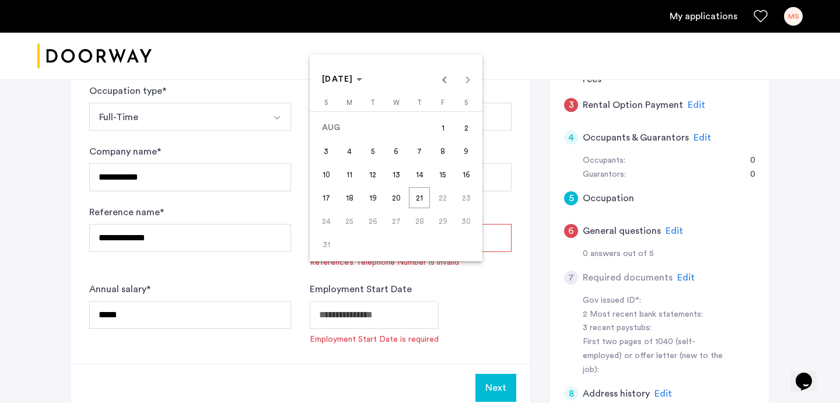
scroll to position [347, 0]
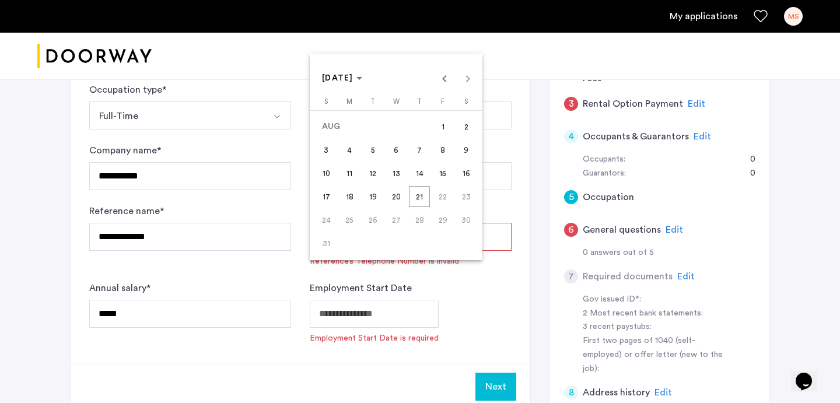
click at [351, 219] on span "25" at bounding box center [349, 220] width 21 height 21
click at [351, 221] on span "25" at bounding box center [349, 220] width 21 height 21
click at [355, 222] on span "25" at bounding box center [349, 220] width 21 height 21
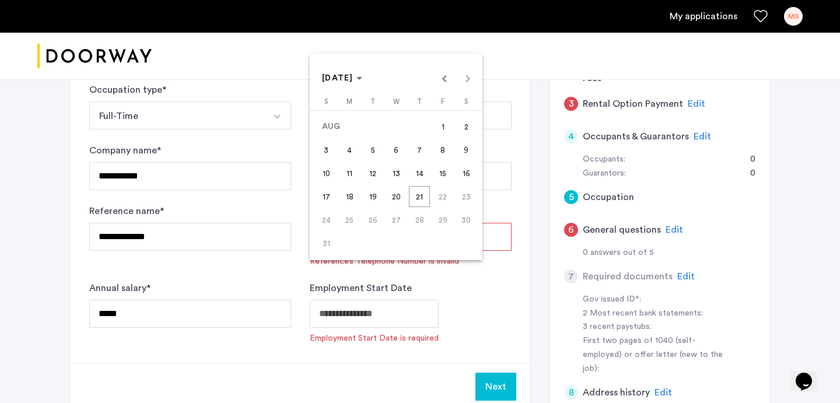
click at [355, 222] on span "25" at bounding box center [349, 220] width 21 height 21
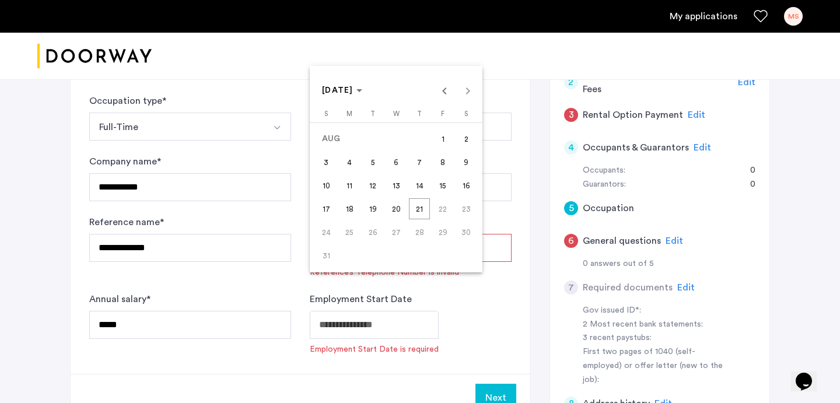
scroll to position [335, 0]
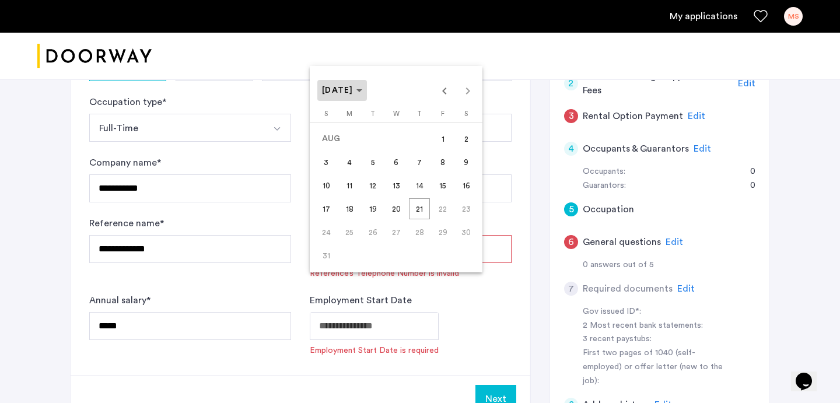
click at [362, 92] on icon "Choose month and year" at bounding box center [360, 90] width 6 height 3
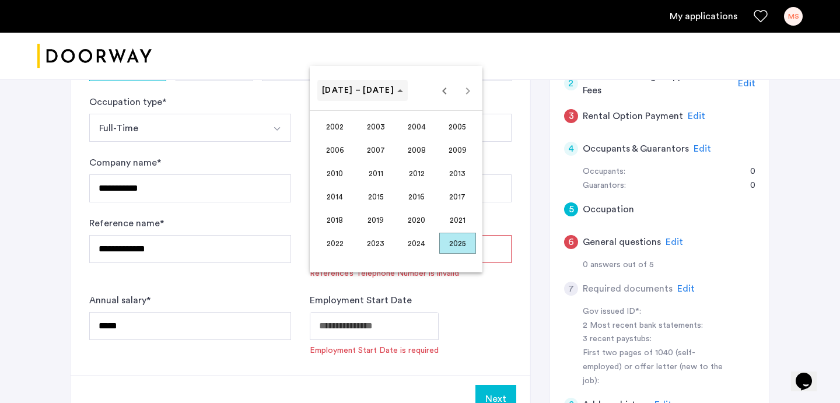
click at [373, 90] on span "[DATE] – [DATE]" at bounding box center [358, 90] width 72 height 8
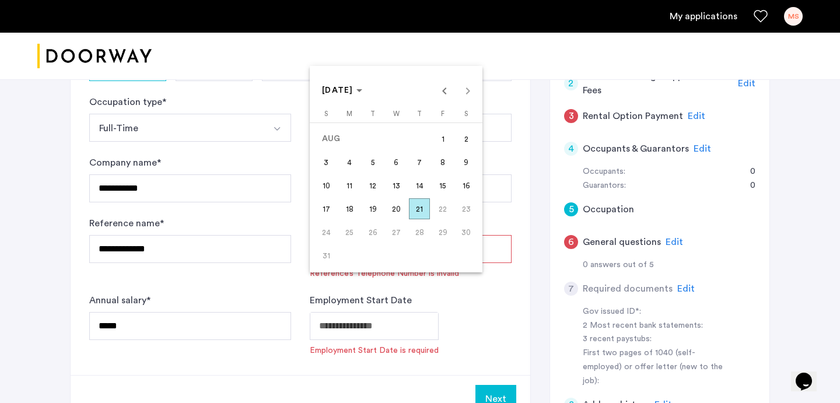
click at [396, 225] on span "27" at bounding box center [396, 232] width 21 height 21
click at [378, 230] on span "26" at bounding box center [372, 232] width 21 height 21
click at [360, 230] on span "25" at bounding box center [349, 232] width 21 height 21
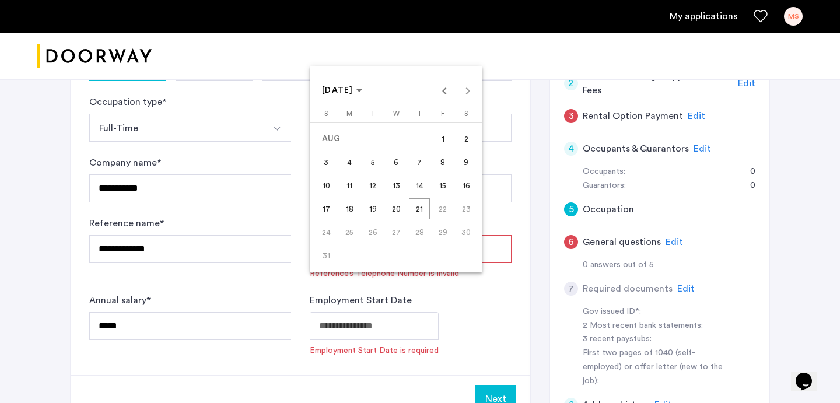
click at [360, 230] on span "25" at bounding box center [349, 232] width 21 height 21
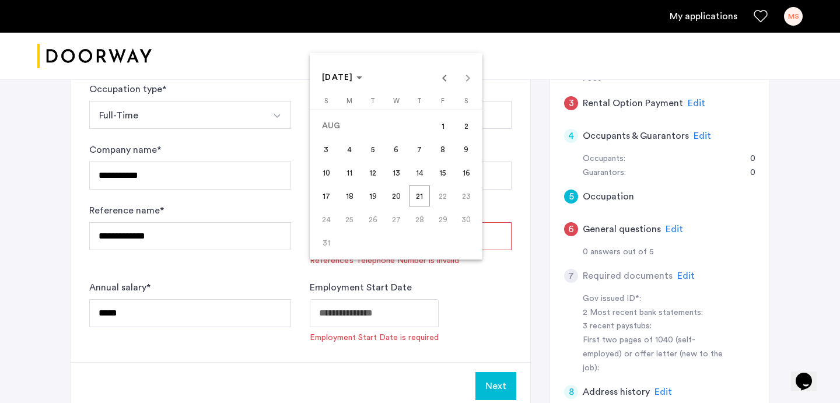
scroll to position [349, 0]
click at [444, 76] on span "Previous month" at bounding box center [444, 76] width 23 height 23
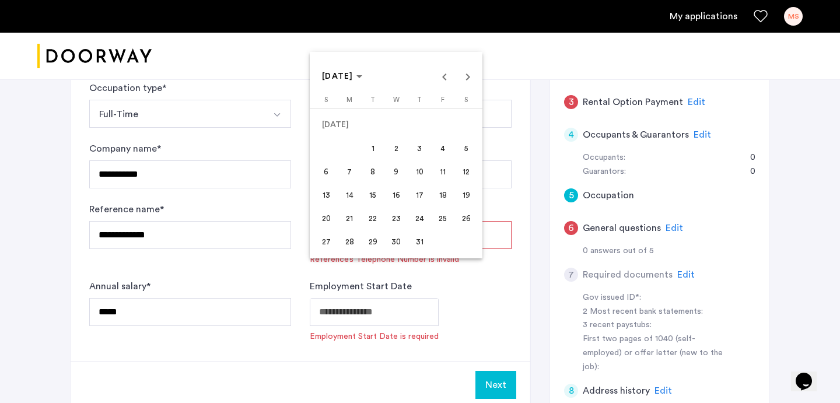
click at [467, 285] on div at bounding box center [420, 201] width 840 height 403
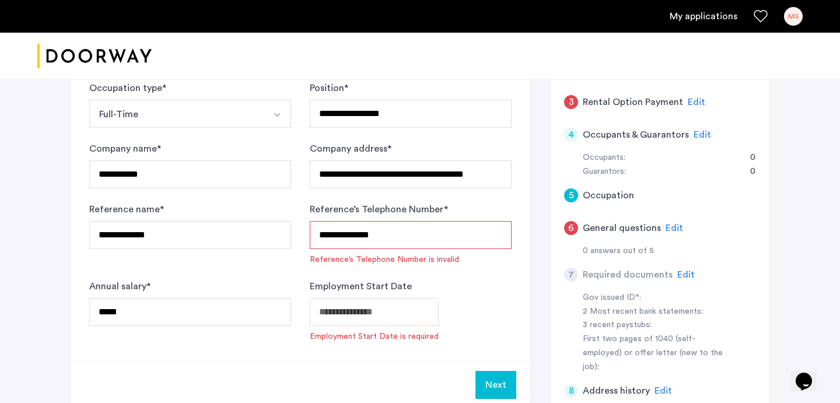
scroll to position [324, 0]
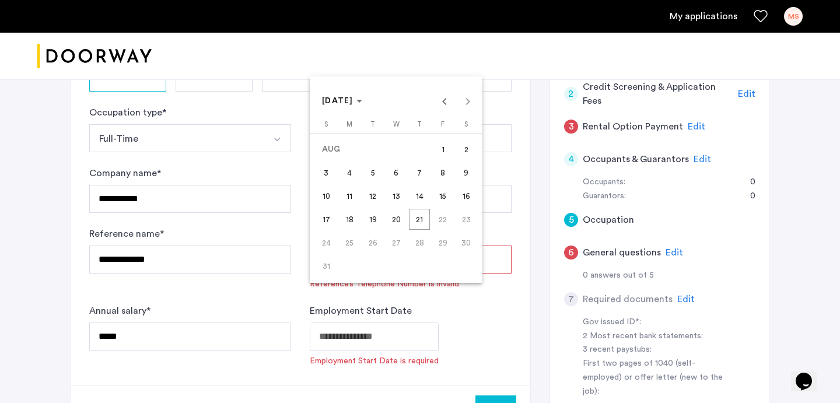
click at [486, 343] on div at bounding box center [420, 201] width 840 height 403
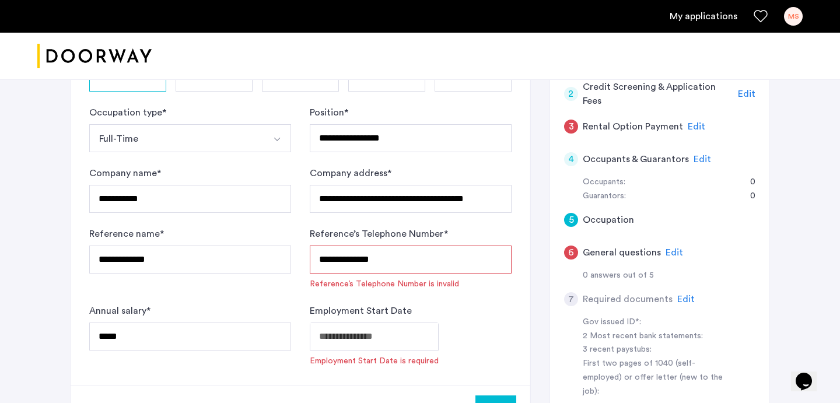
click at [430, 246] on input "**********" at bounding box center [411, 260] width 202 height 28
click at [403, 246] on input "**********" at bounding box center [411, 260] width 202 height 28
click at [354, 246] on input "**********" at bounding box center [411, 260] width 202 height 28
click at [334, 246] on input "**********" at bounding box center [411, 260] width 202 height 28
click at [326, 246] on input "**********" at bounding box center [411, 260] width 202 height 28
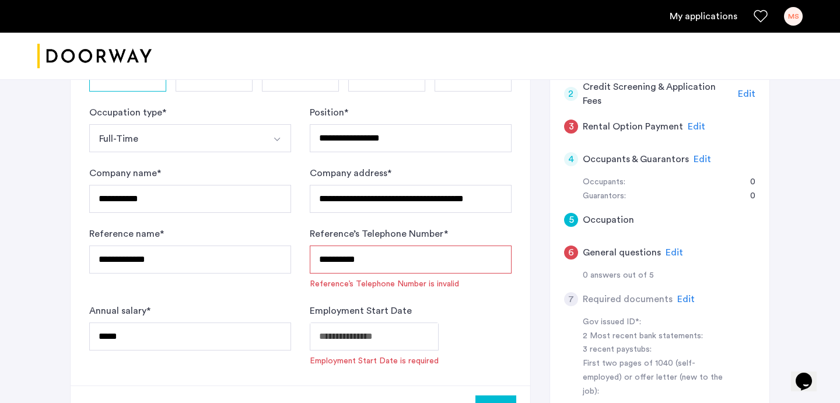
click at [367, 246] on input "**********" at bounding box center [411, 260] width 202 height 28
click at [364, 246] on input "**********" at bounding box center [411, 260] width 202 height 28
click at [410, 246] on input "*********" at bounding box center [411, 260] width 202 height 28
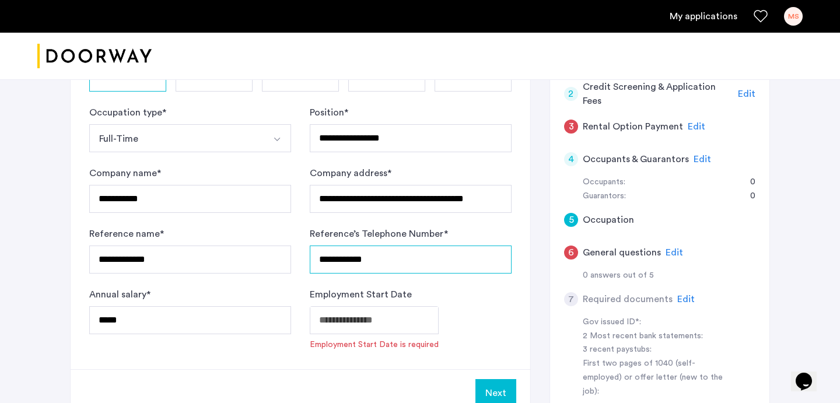
type input "**********"
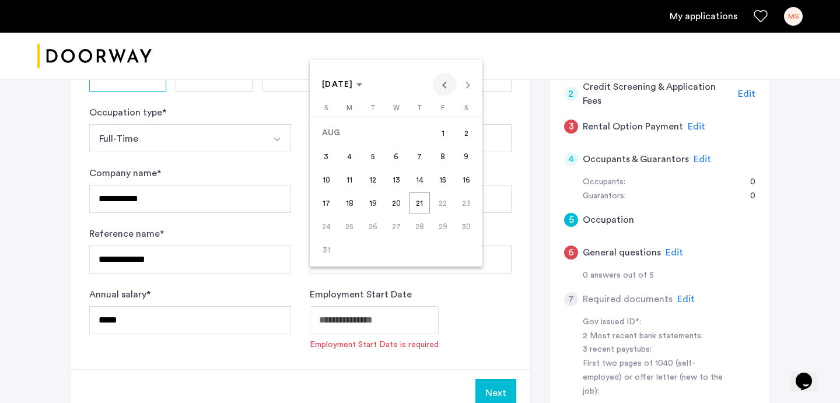
click at [448, 90] on span "Previous month" at bounding box center [444, 84] width 23 height 23
click at [355, 181] on span "7" at bounding box center [349, 179] width 21 height 21
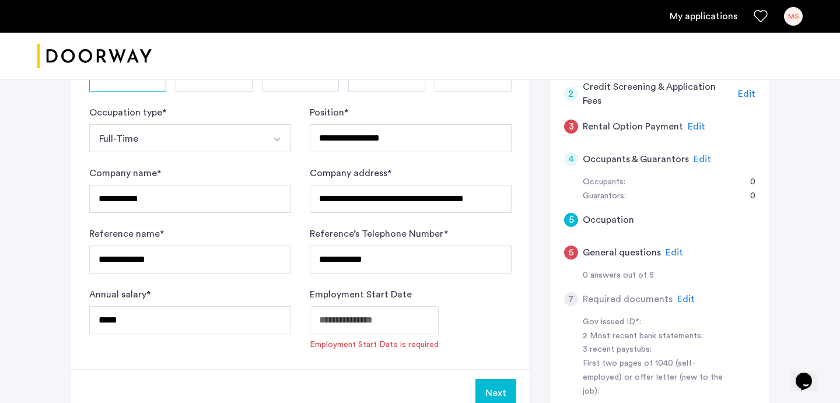
type input "**********"
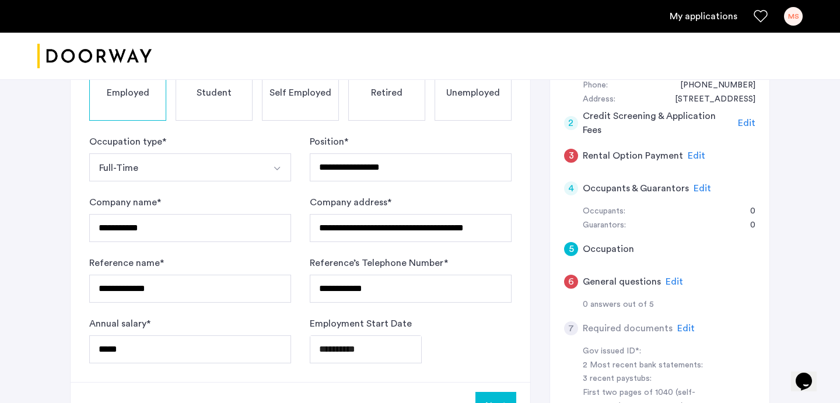
scroll to position [298, 0]
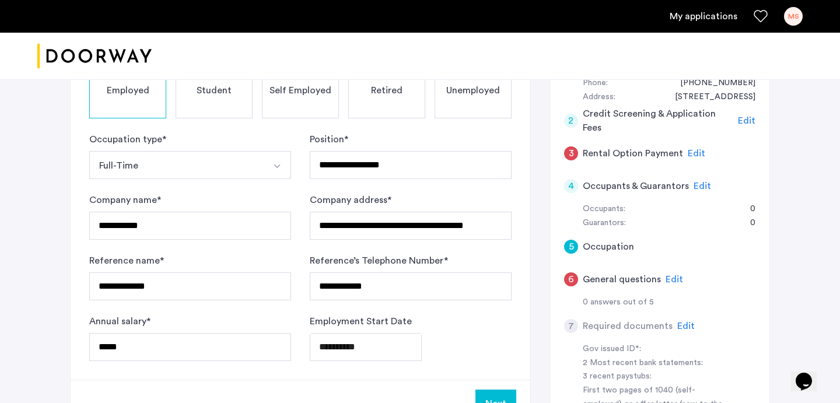
click at [502, 390] on button "Next" at bounding box center [496, 404] width 41 height 28
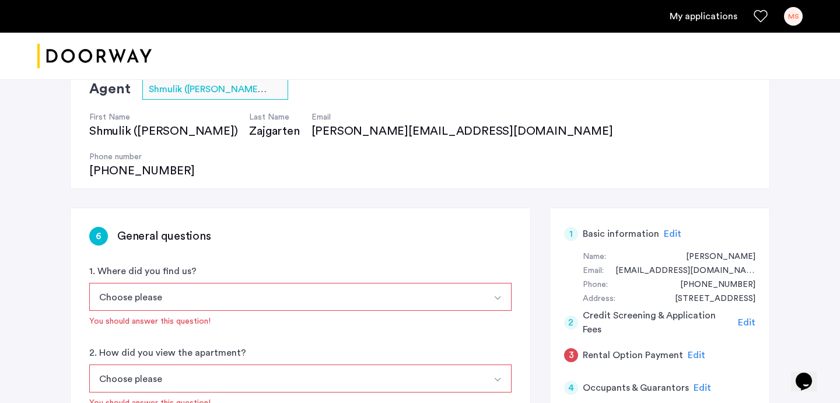
scroll to position [118, 0]
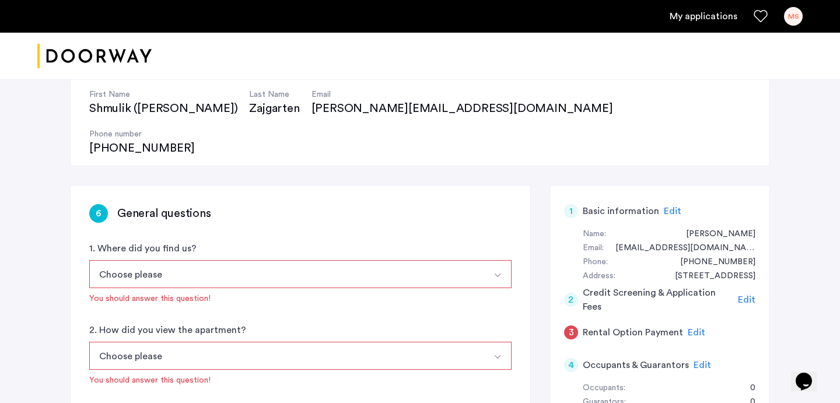
click at [419, 260] on button "Choose please" at bounding box center [286, 274] width 395 height 28
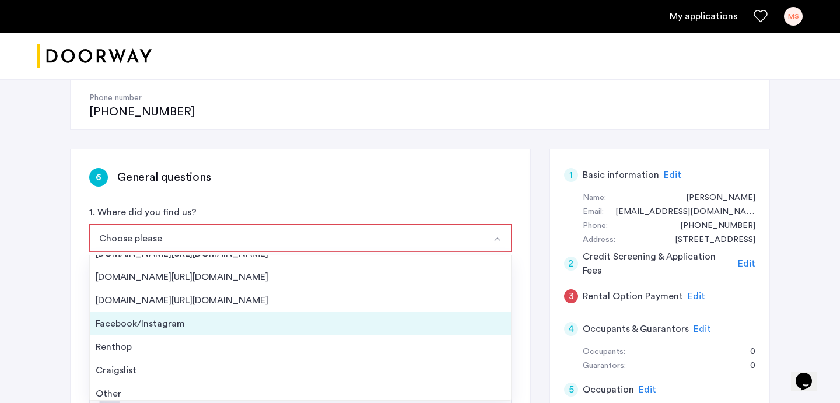
scroll to position [19, 0]
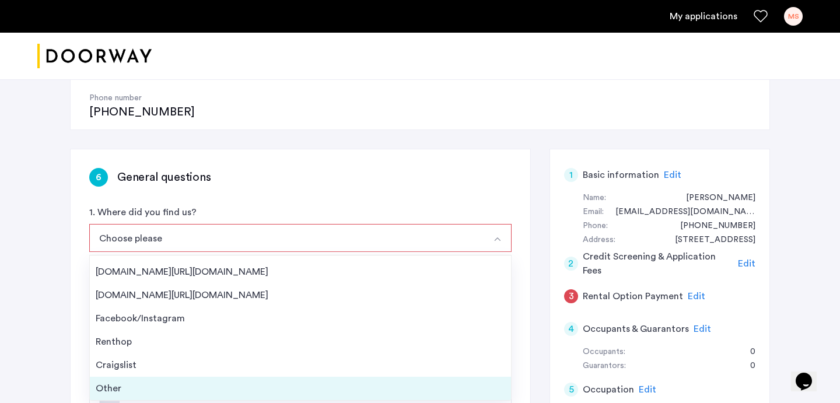
click at [299, 382] on div "Other" at bounding box center [301, 389] width 410 height 14
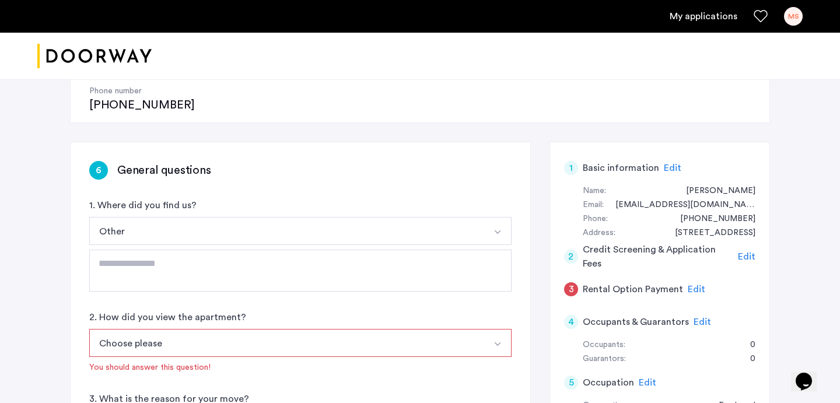
scroll to position [163, 0]
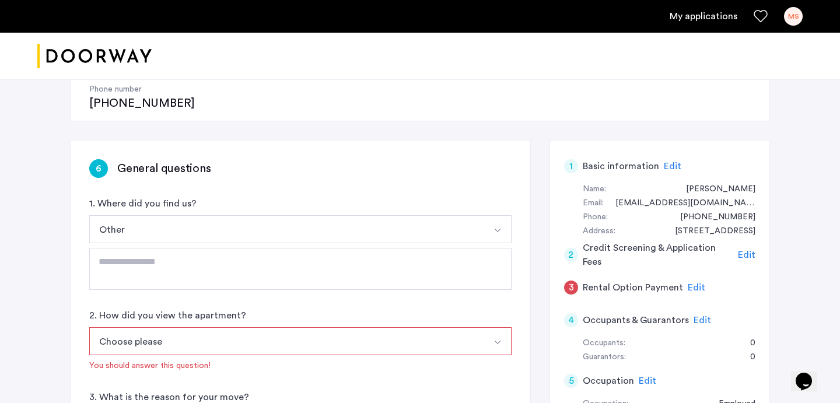
click at [306, 254] on div "6 General questions 1. Where did you find us? Other [DOMAIN_NAME][URL][DOMAIN_N…" at bounding box center [301, 368] width 460 height 455
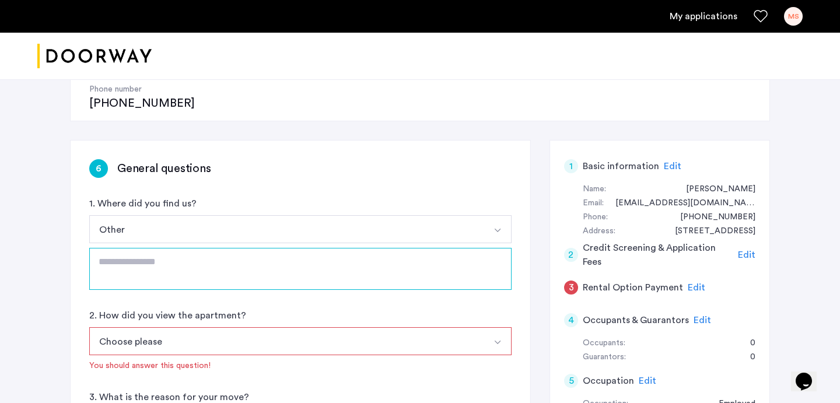
click at [303, 248] on textarea at bounding box center [300, 269] width 423 height 42
type textarea "********"
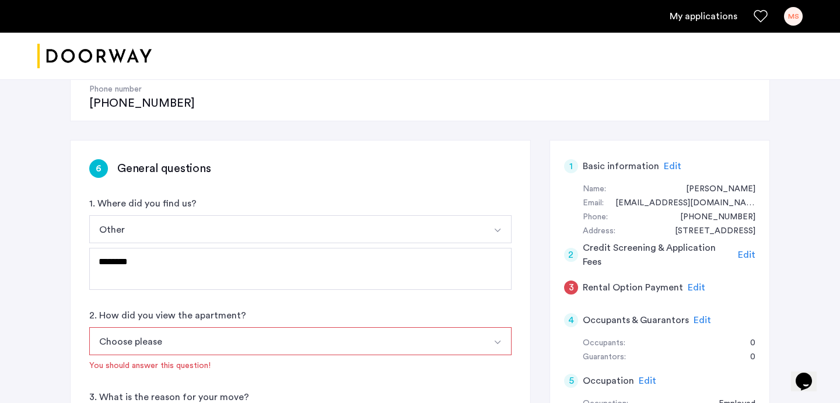
click at [305, 327] on button "Choose please" at bounding box center [286, 341] width 395 height 28
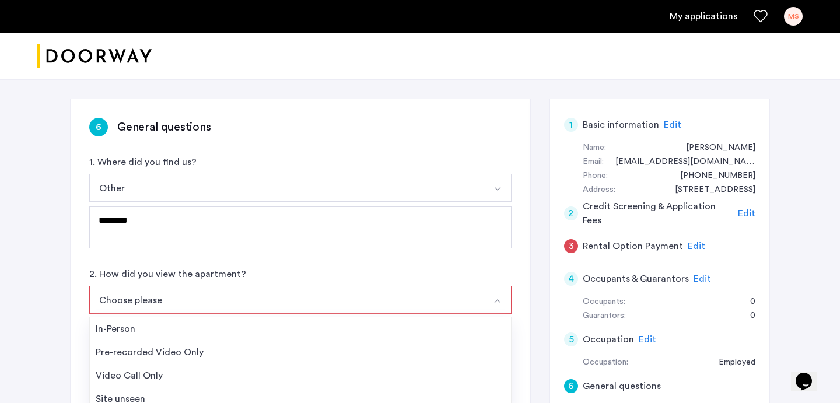
scroll to position [207, 0]
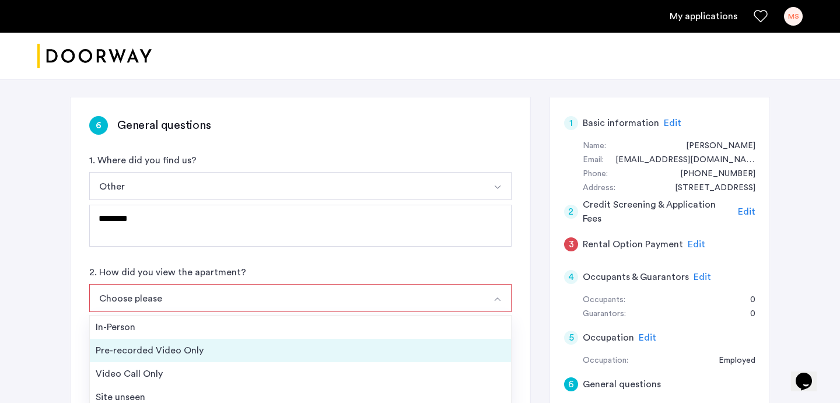
click at [267, 344] on div "Pre-recorded Video Only" at bounding box center [301, 351] width 410 height 14
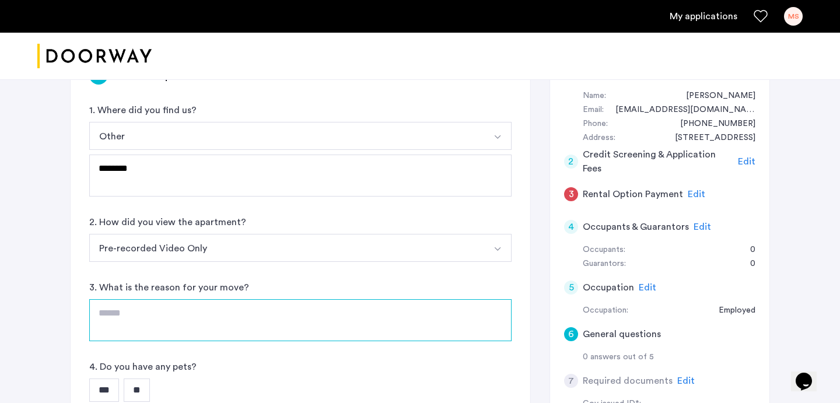
click at [266, 299] on textarea at bounding box center [300, 320] width 423 height 42
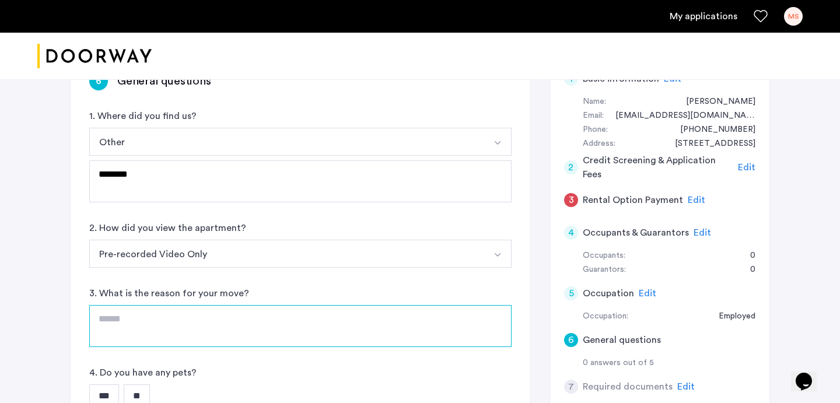
scroll to position [249, 0]
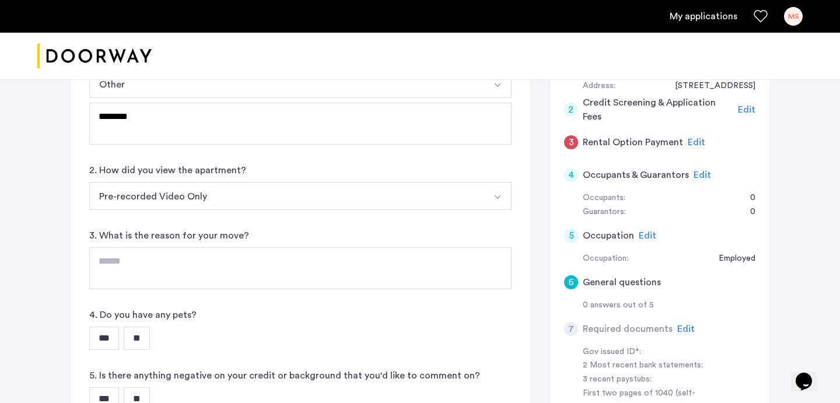
click at [263, 327] on div "*** **" at bounding box center [300, 338] width 423 height 23
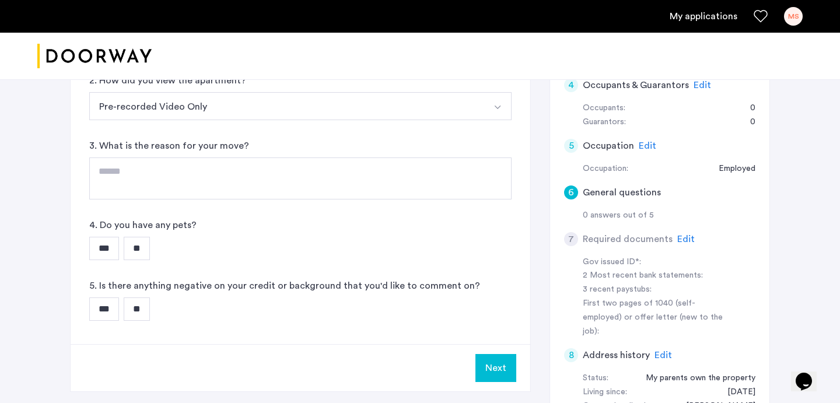
scroll to position [395, 0]
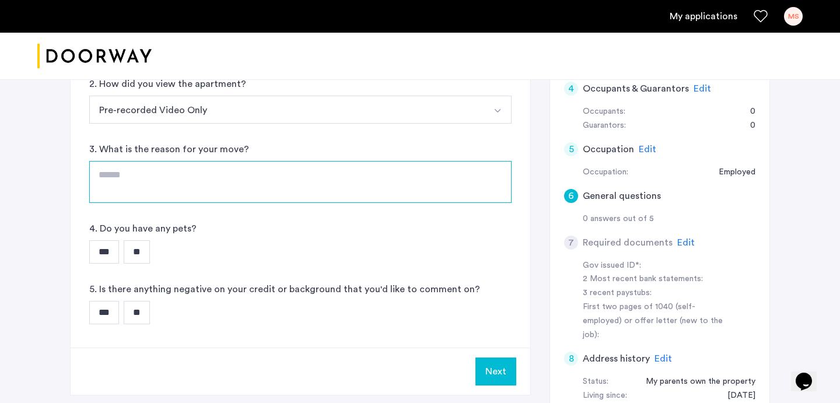
click at [217, 161] on textarea at bounding box center [300, 182] width 423 height 42
type textarea "*"
type textarea "**********"
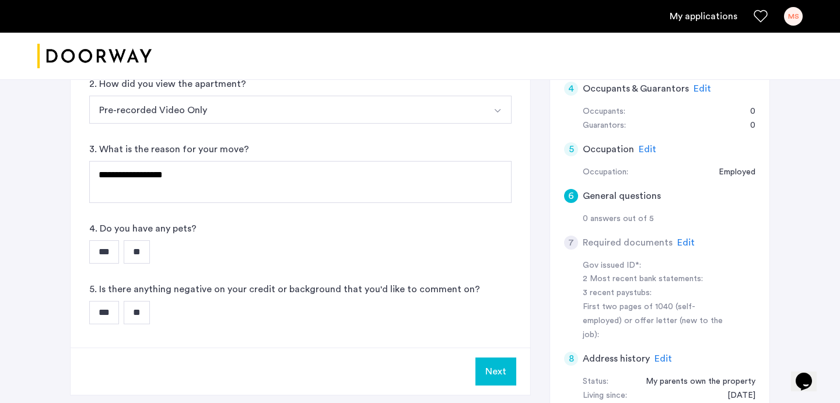
click at [138, 240] on input "**" at bounding box center [137, 251] width 26 height 23
click at [150, 301] on input "**" at bounding box center [137, 312] width 26 height 23
click at [493, 358] on button "Next" at bounding box center [496, 372] width 41 height 28
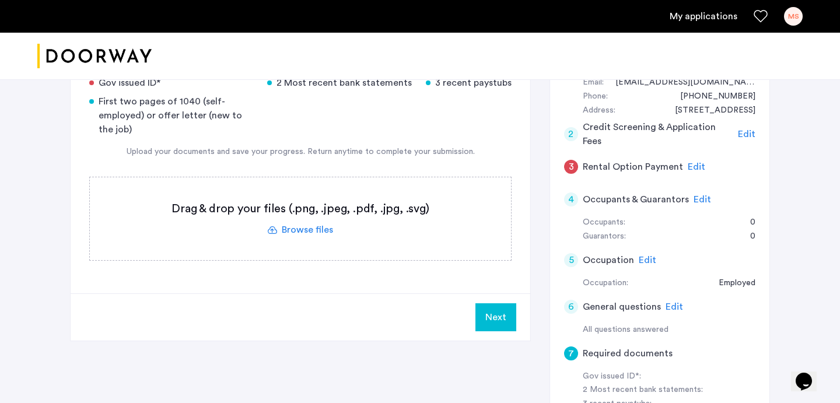
scroll to position [193, 0]
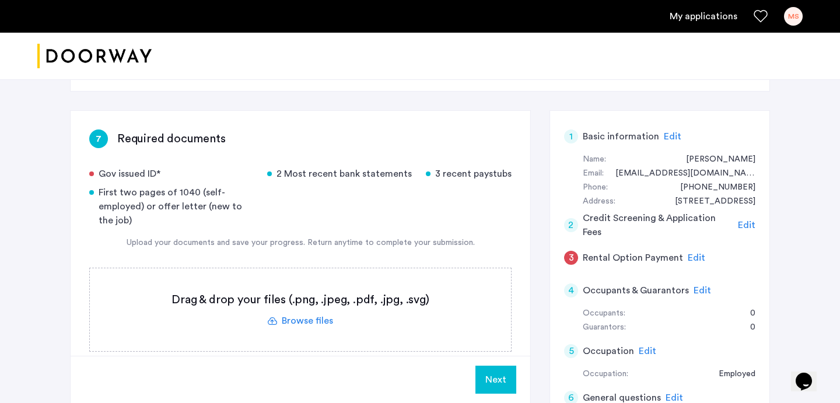
click at [650, 251] on h5 "Rental Option Payment" at bounding box center [633, 258] width 100 height 14
click at [669, 251] on h5 "Rental Option Payment" at bounding box center [633, 258] width 100 height 14
click at [697, 253] on span "Edit" at bounding box center [697, 257] width 18 height 9
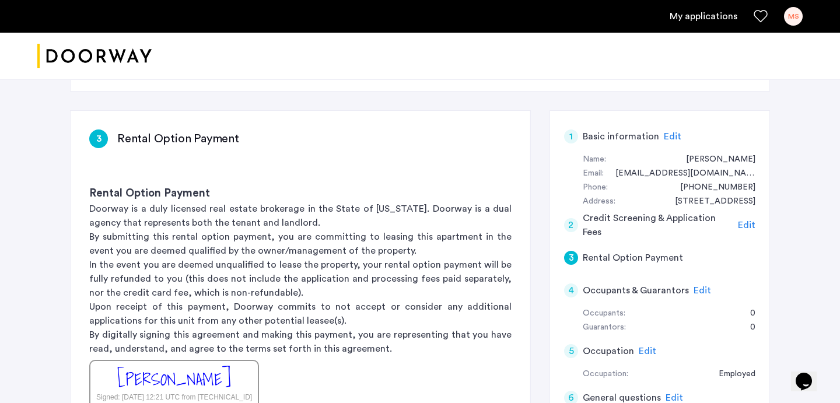
scroll to position [205, 0]
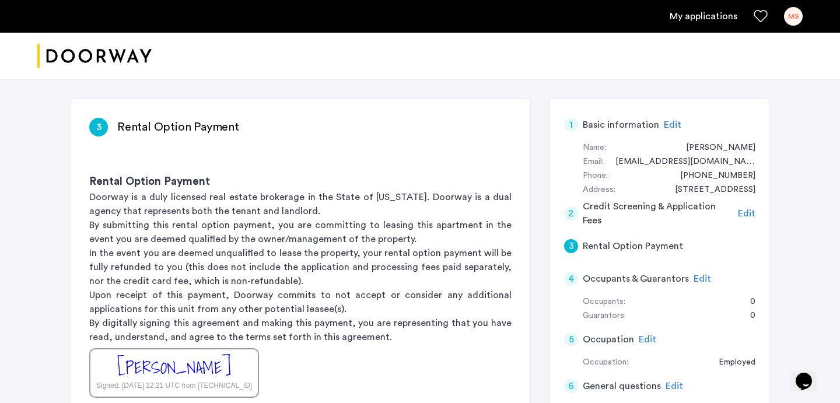
click at [702, 274] on span "Edit" at bounding box center [703, 278] width 18 height 9
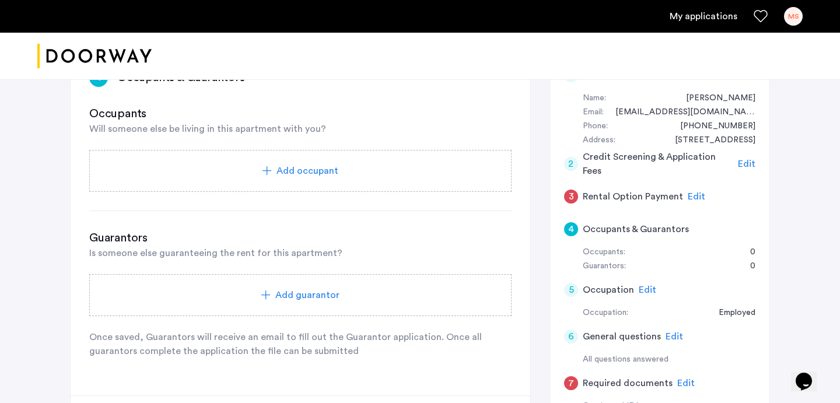
scroll to position [282, 0]
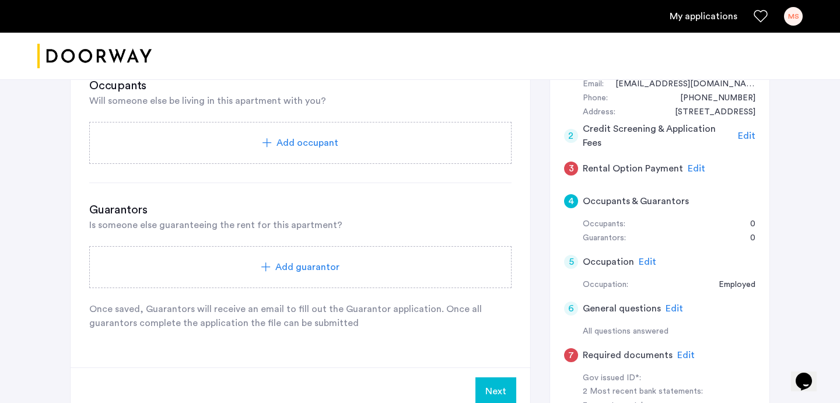
click at [645, 257] on span "Edit" at bounding box center [648, 261] width 18 height 9
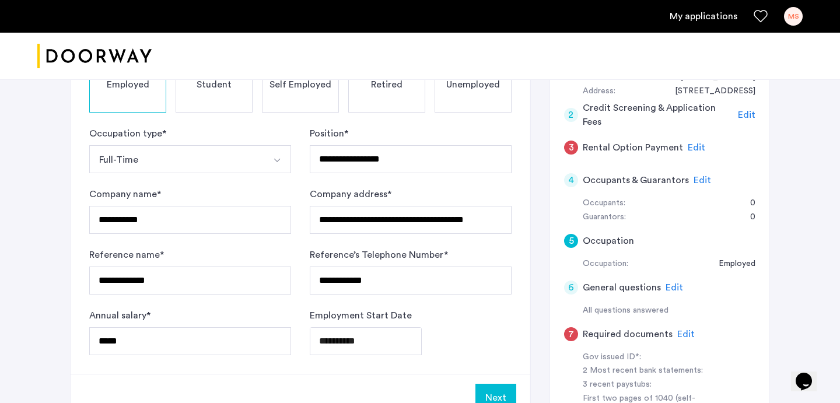
scroll to position [379, 0]
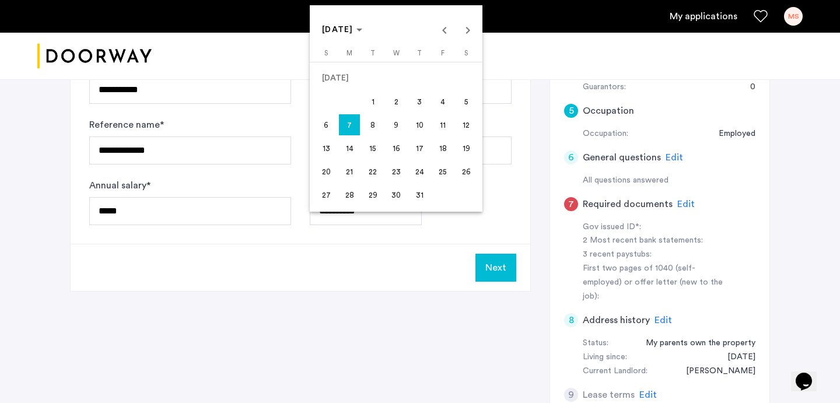
scroll to position [379, 0]
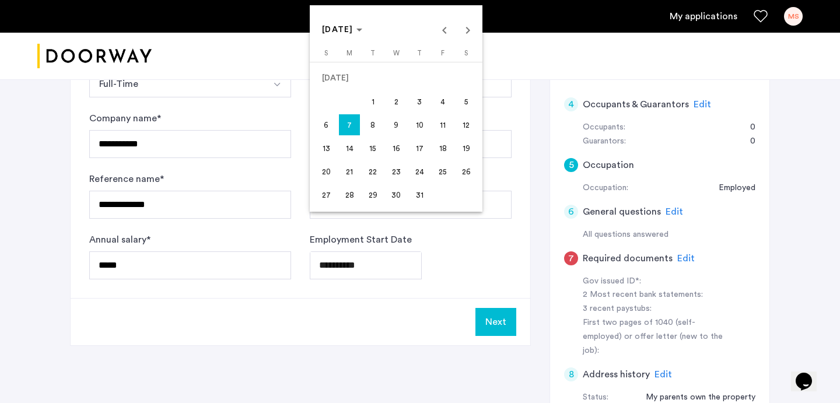
click at [448, 224] on div at bounding box center [420, 201] width 840 height 403
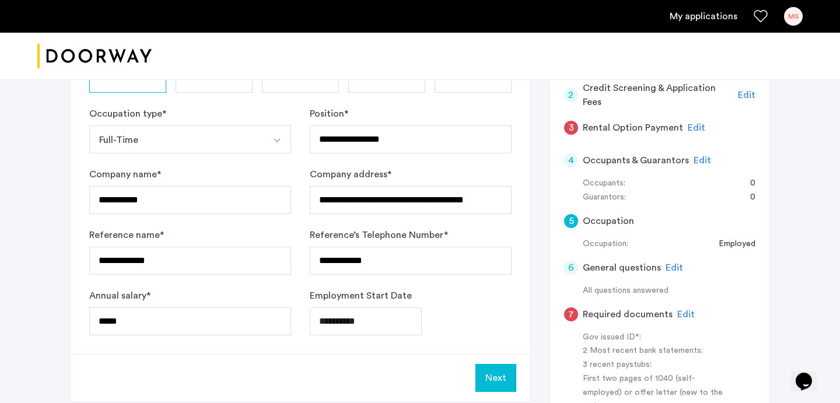
scroll to position [323, 0]
click at [502, 365] on button "Next" at bounding box center [496, 379] width 41 height 28
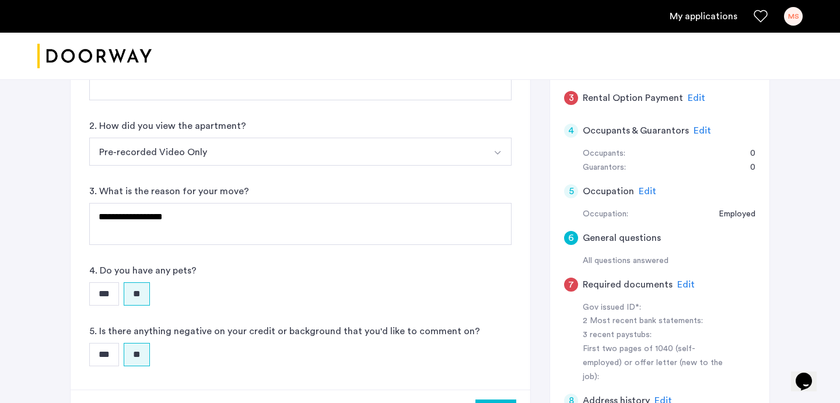
scroll to position [359, 0]
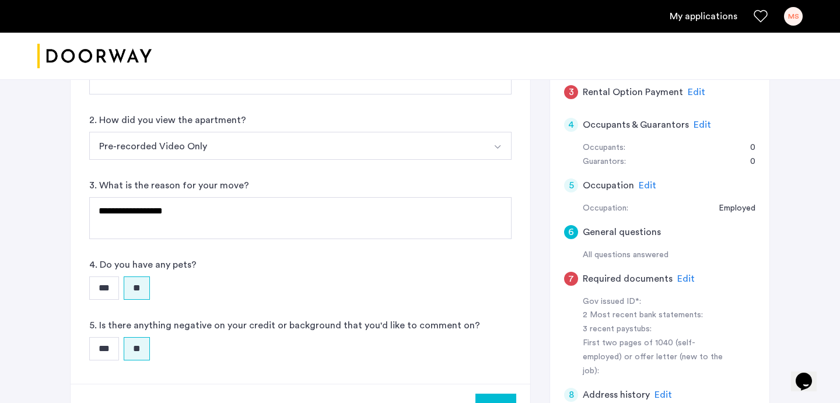
click at [486, 394] on button "Next" at bounding box center [496, 408] width 41 height 28
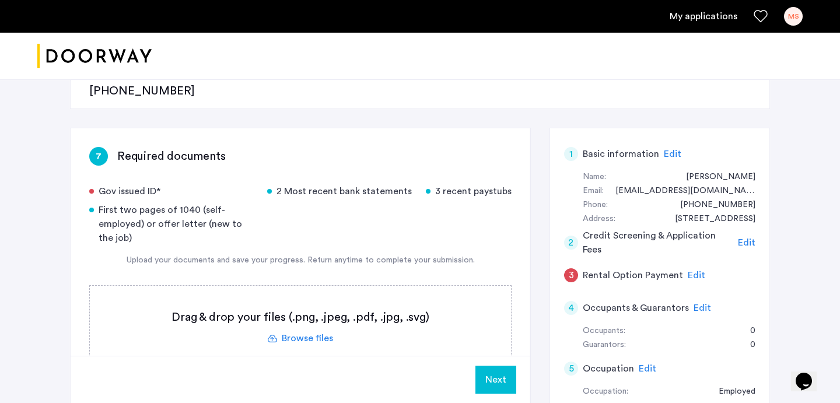
scroll to position [173, 0]
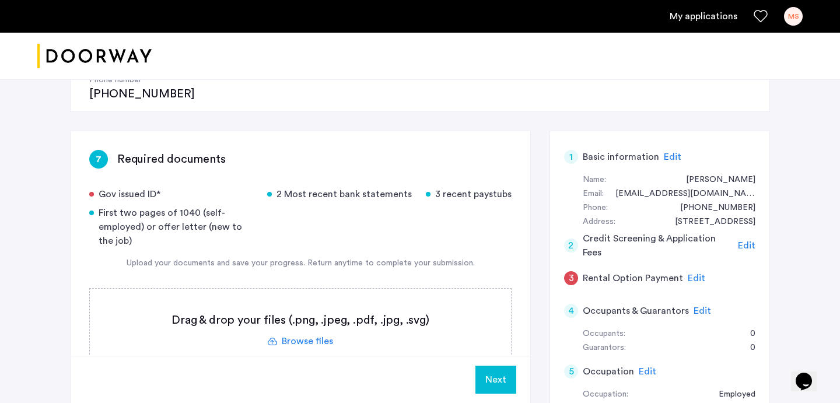
click at [375, 298] on label at bounding box center [300, 330] width 421 height 83
click at [0, 0] on input "file" at bounding box center [0, 0] width 0 height 0
click at [247, 289] on label at bounding box center [300, 330] width 421 height 83
click at [0, 0] on input "file" at bounding box center [0, 0] width 0 height 0
